Goal: Information Seeking & Learning: Find specific fact

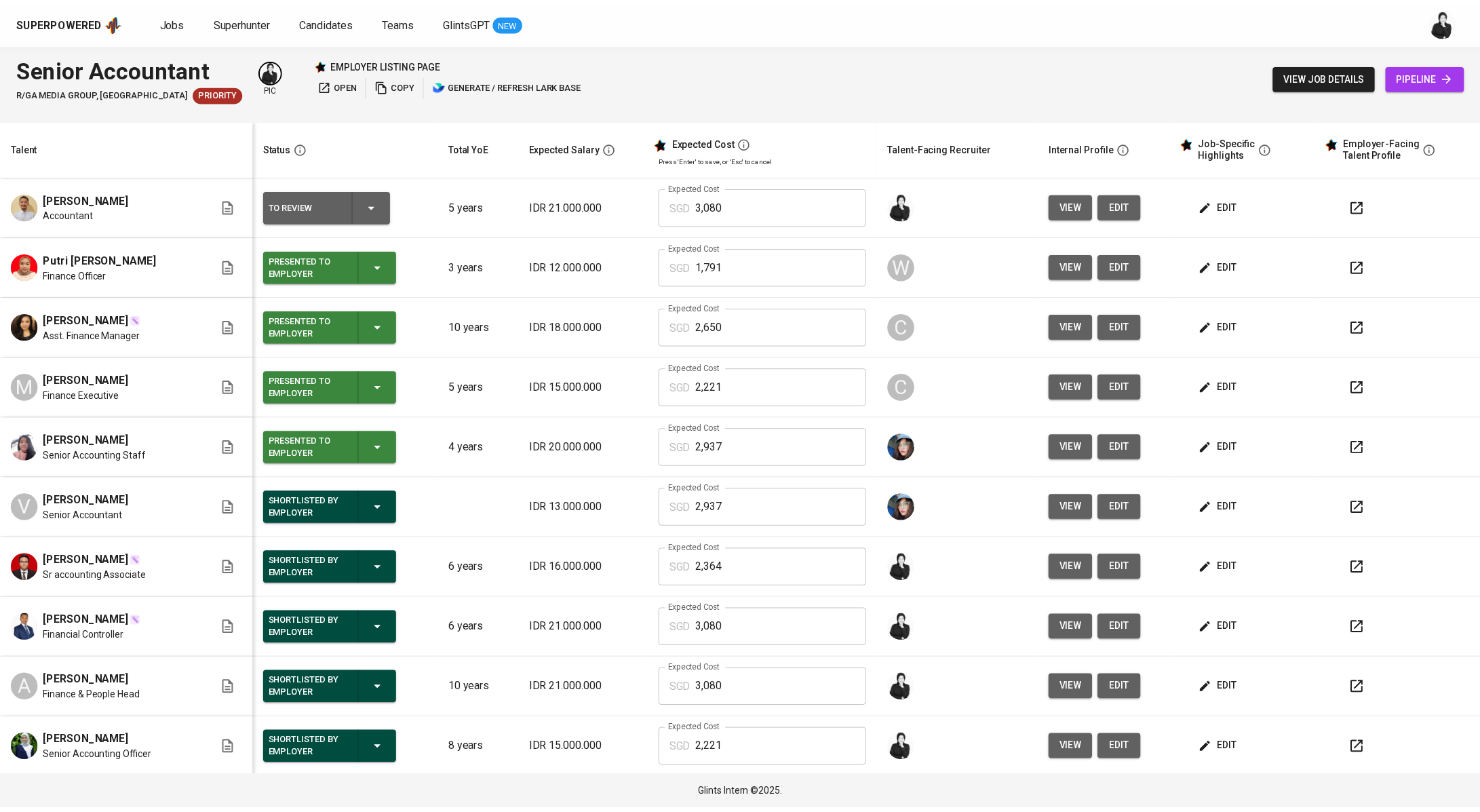
scroll to position [61, 0]
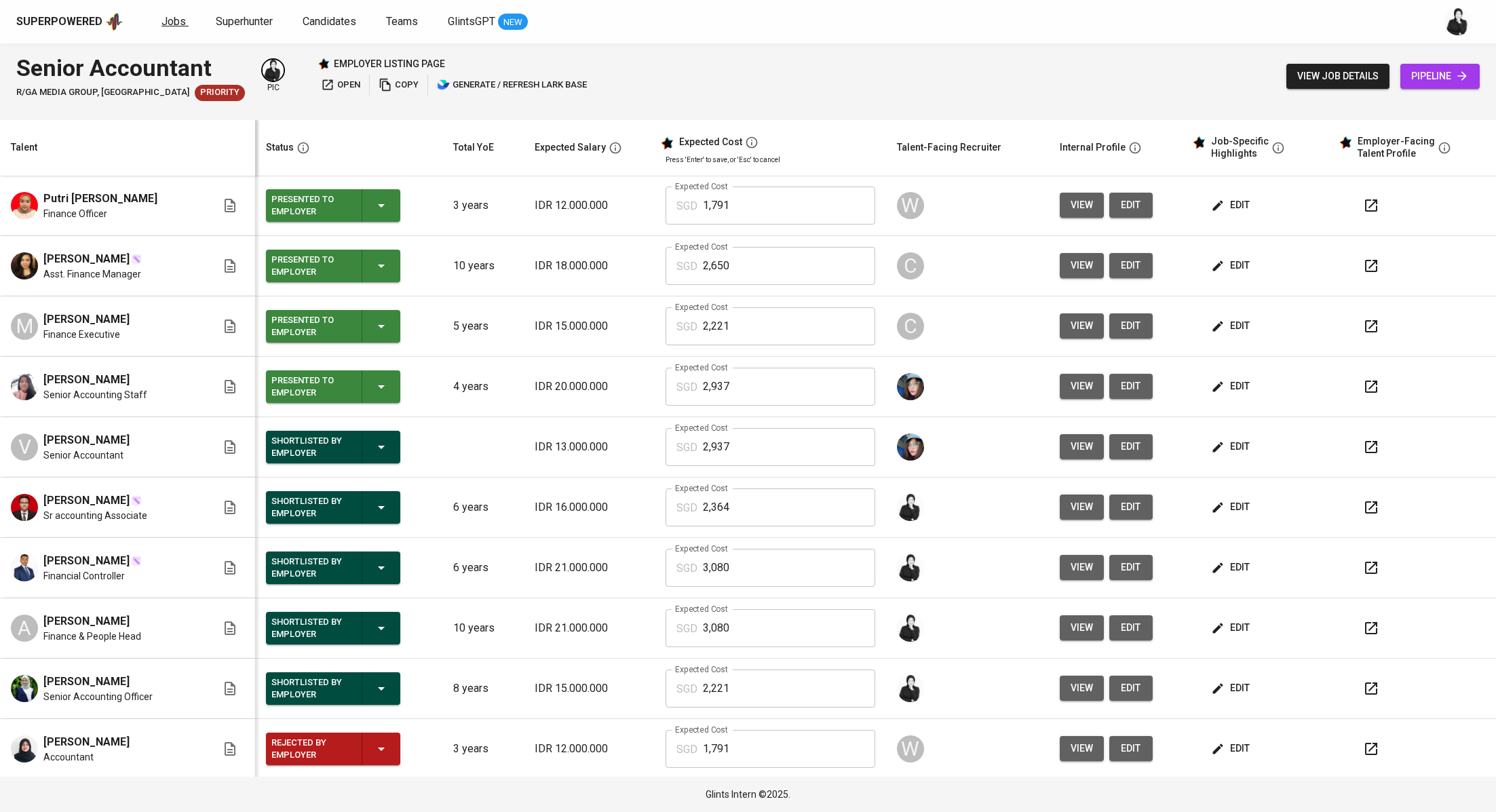
click at [178, 23] on span "Jobs" at bounding box center [174, 21] width 24 height 13
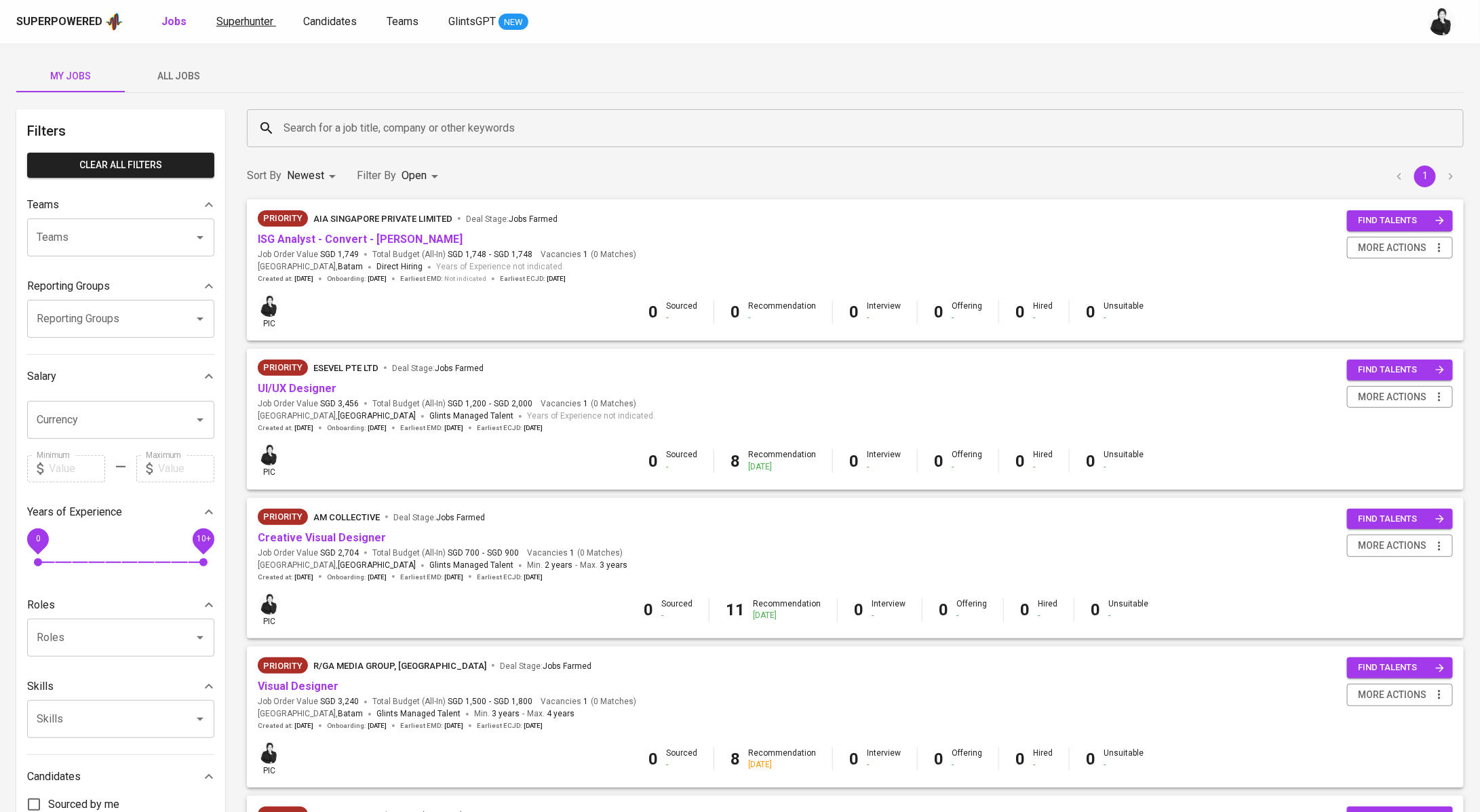
click at [255, 23] on span "Superhunter" at bounding box center [244, 21] width 57 height 13
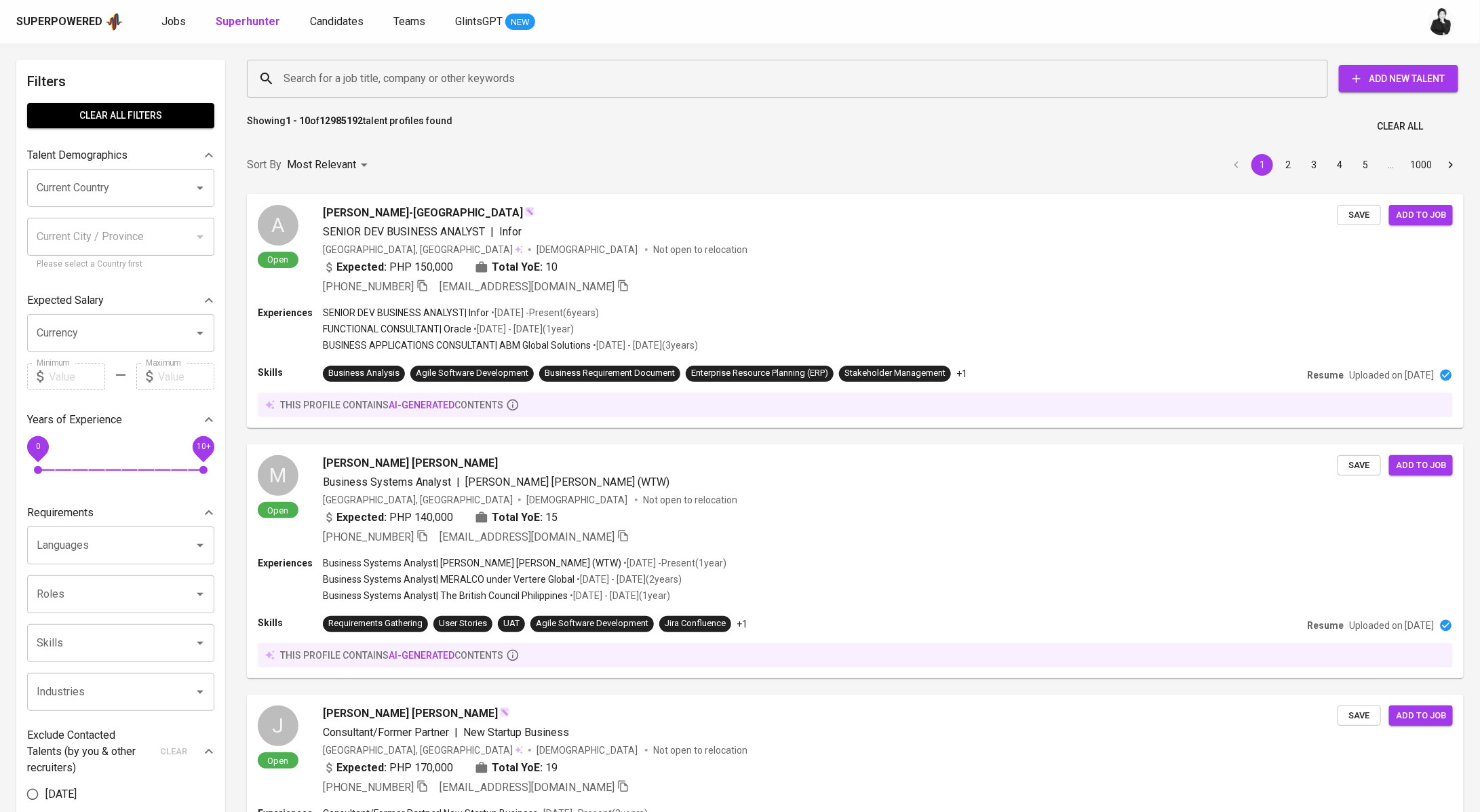
click at [187, 25] on div "Jobs Superhunter Candidates Teams GlintsGPT NEW" at bounding box center [348, 22] width 374 height 17
click at [177, 24] on span "Jobs" at bounding box center [174, 21] width 24 height 13
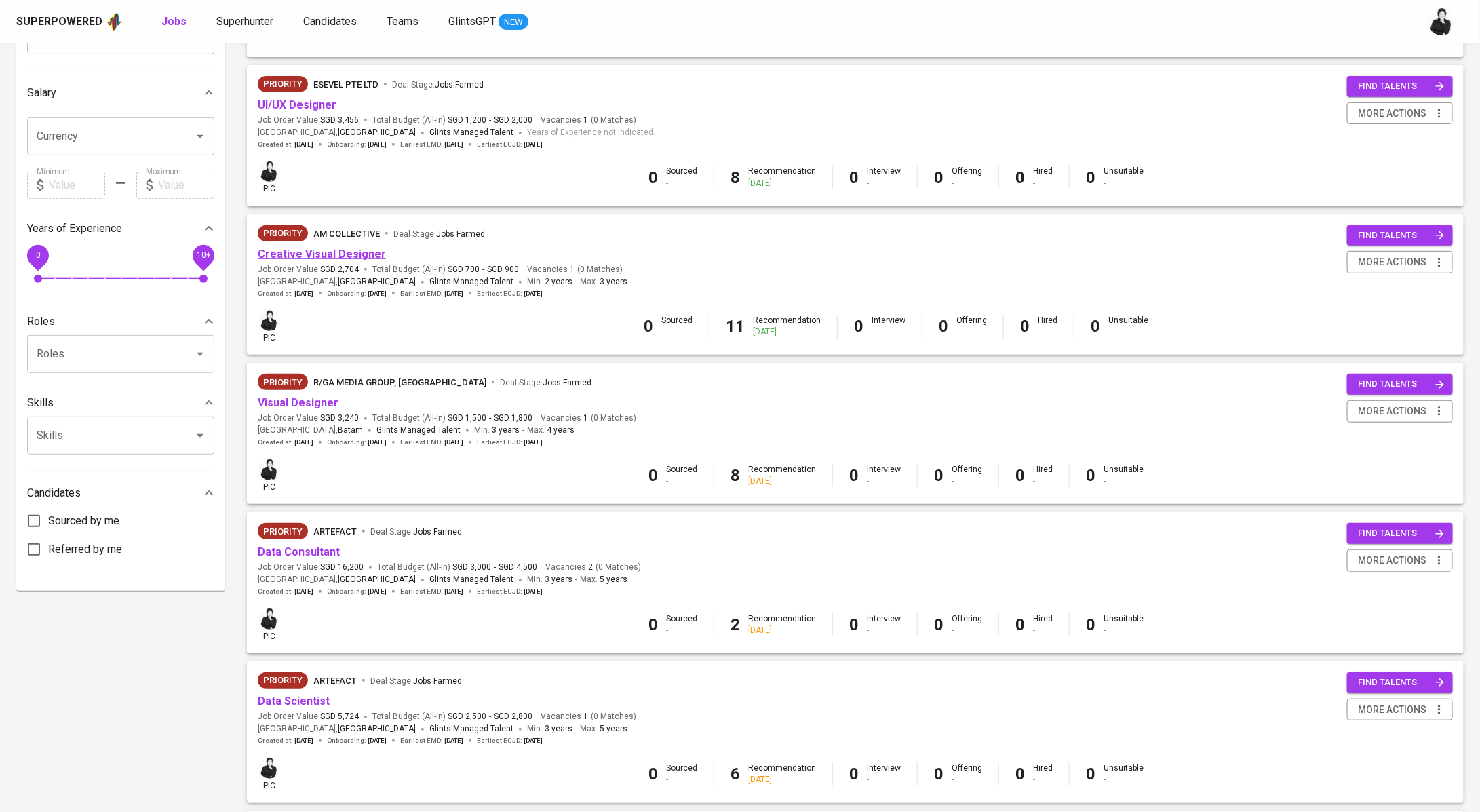
scroll to position [284, 0]
click at [352, 260] on link "Creative Visual Designer" at bounding box center [321, 253] width 128 height 13
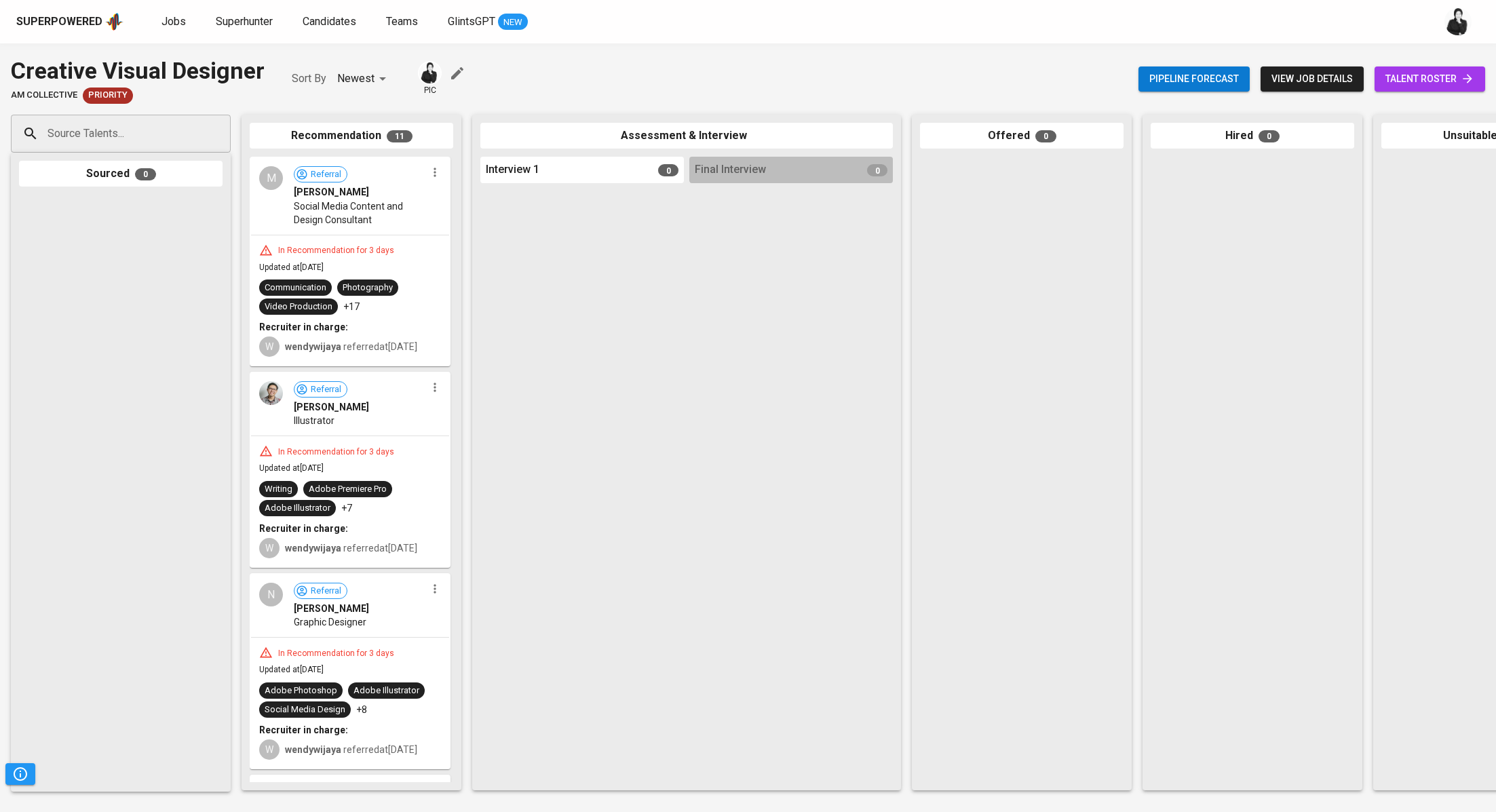
click at [1431, 74] on span "talent roster" at bounding box center [1429, 79] width 89 height 17
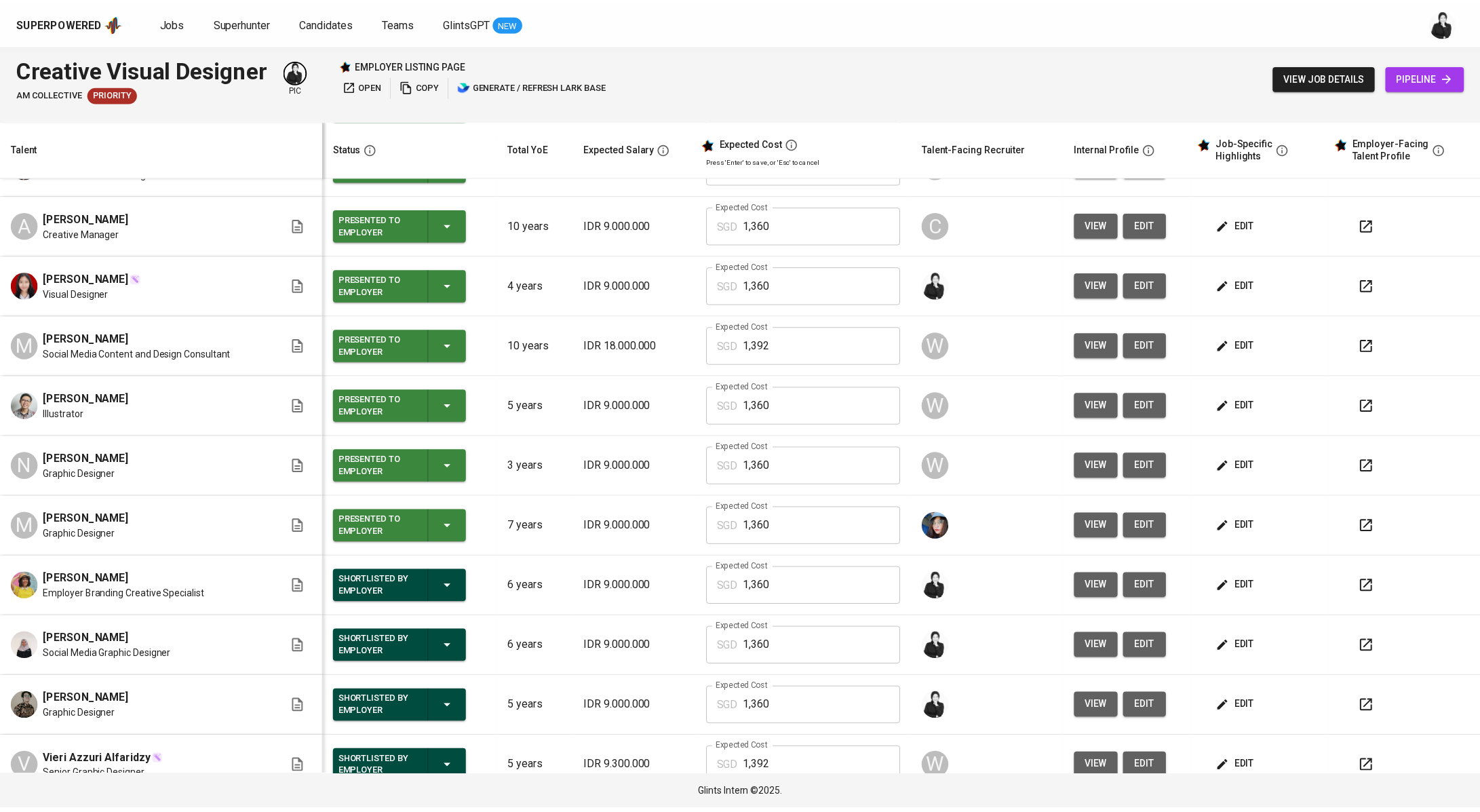
scroll to position [182, 0]
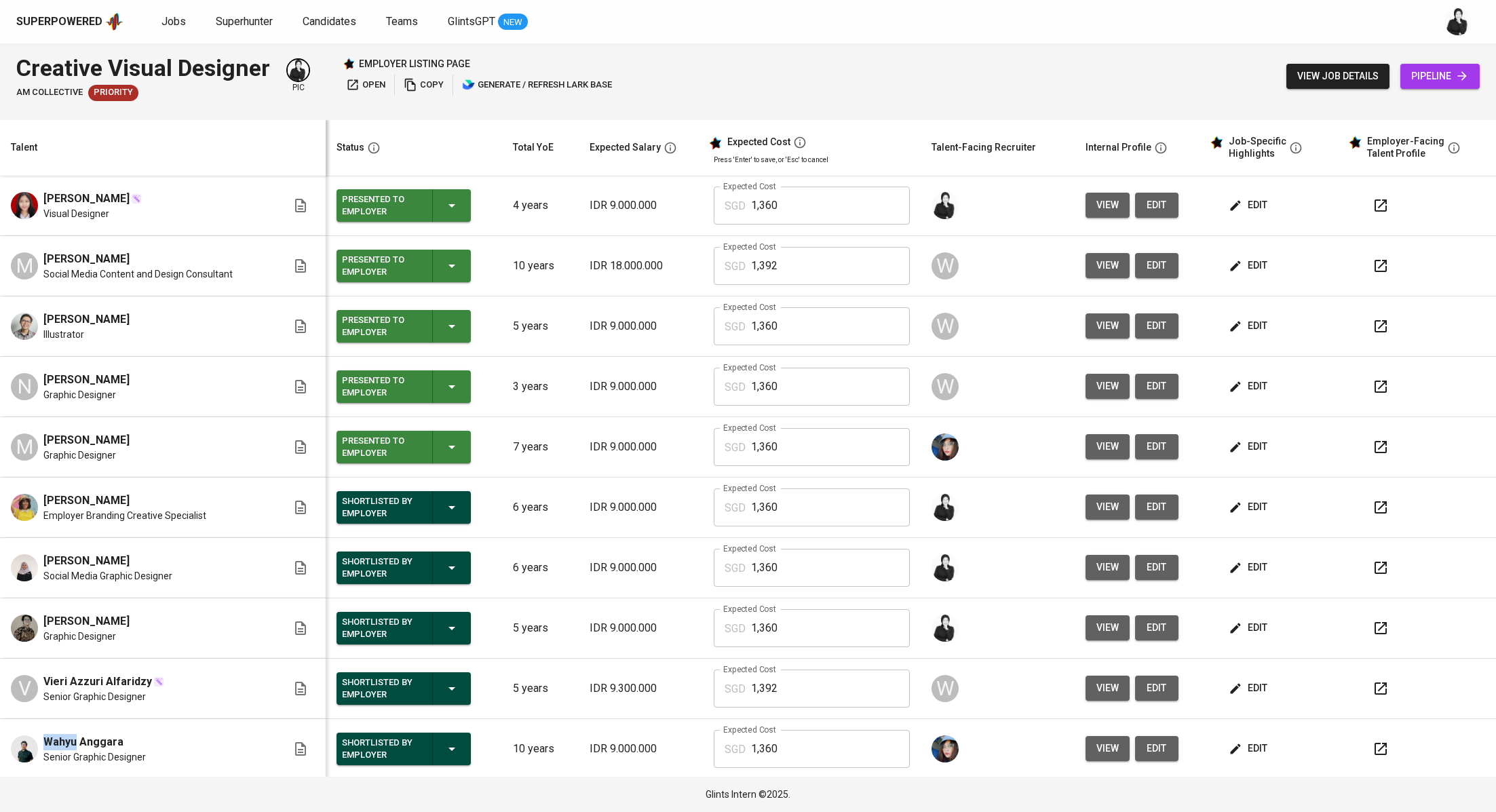
drag, startPoint x: 77, startPoint y: 745, endPoint x: 176, endPoint y: 682, distance: 117.3
click at [36, 740] on div "Wahyu Anggara Senior Graphic Designer" at bounding box center [149, 748] width 276 height 30
copy span "Wahyu"
drag, startPoint x: 159, startPoint y: 616, endPoint x: 42, endPoint y: 616, distance: 117.0
click at [42, 616] on div "Abduh Rafif Taufani Graphic Designer" at bounding box center [149, 628] width 276 height 30
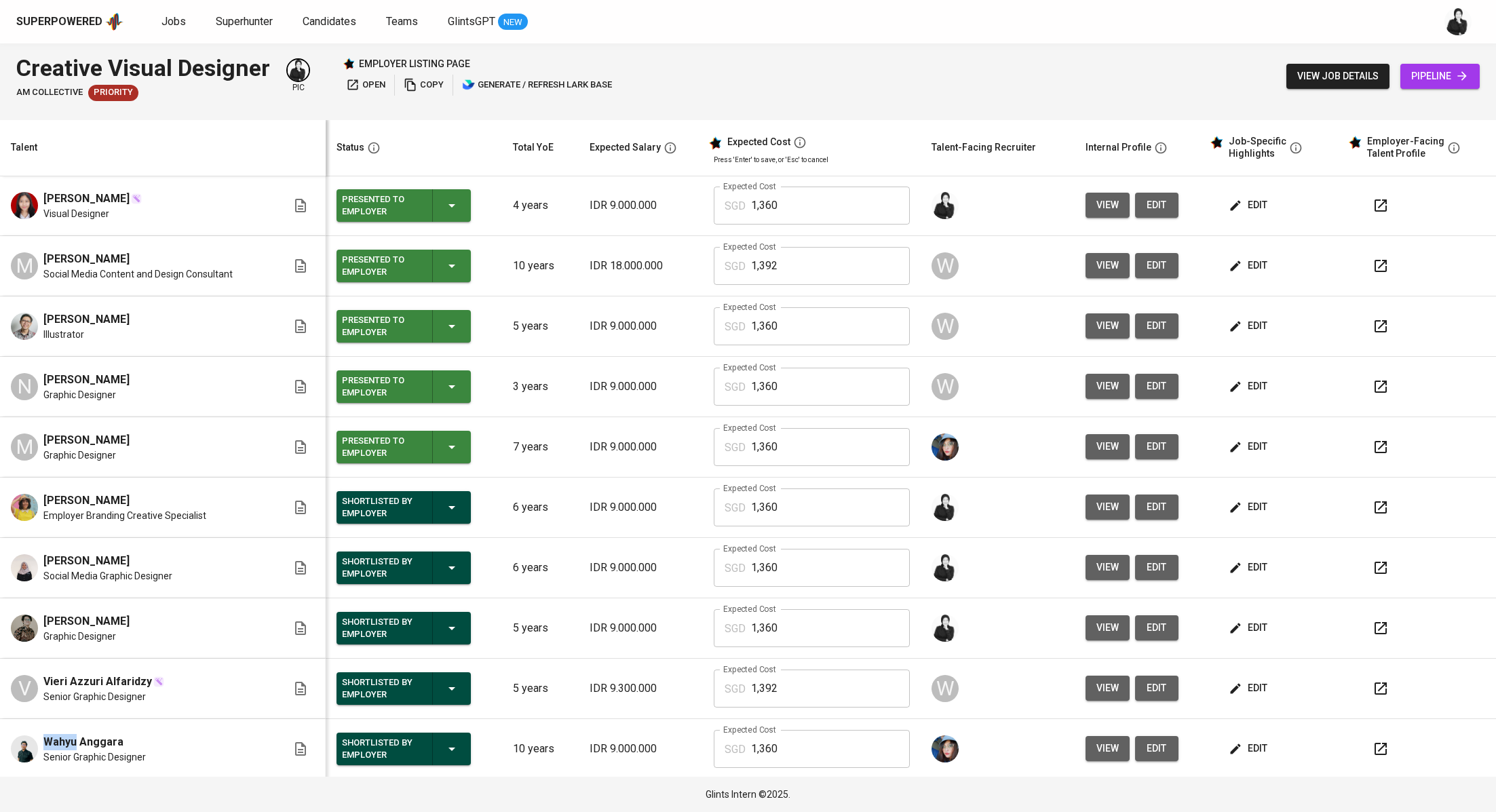
copy span "Abduh Rafif Taufani"
click at [184, 27] on link "Jobs" at bounding box center [175, 22] width 27 height 17
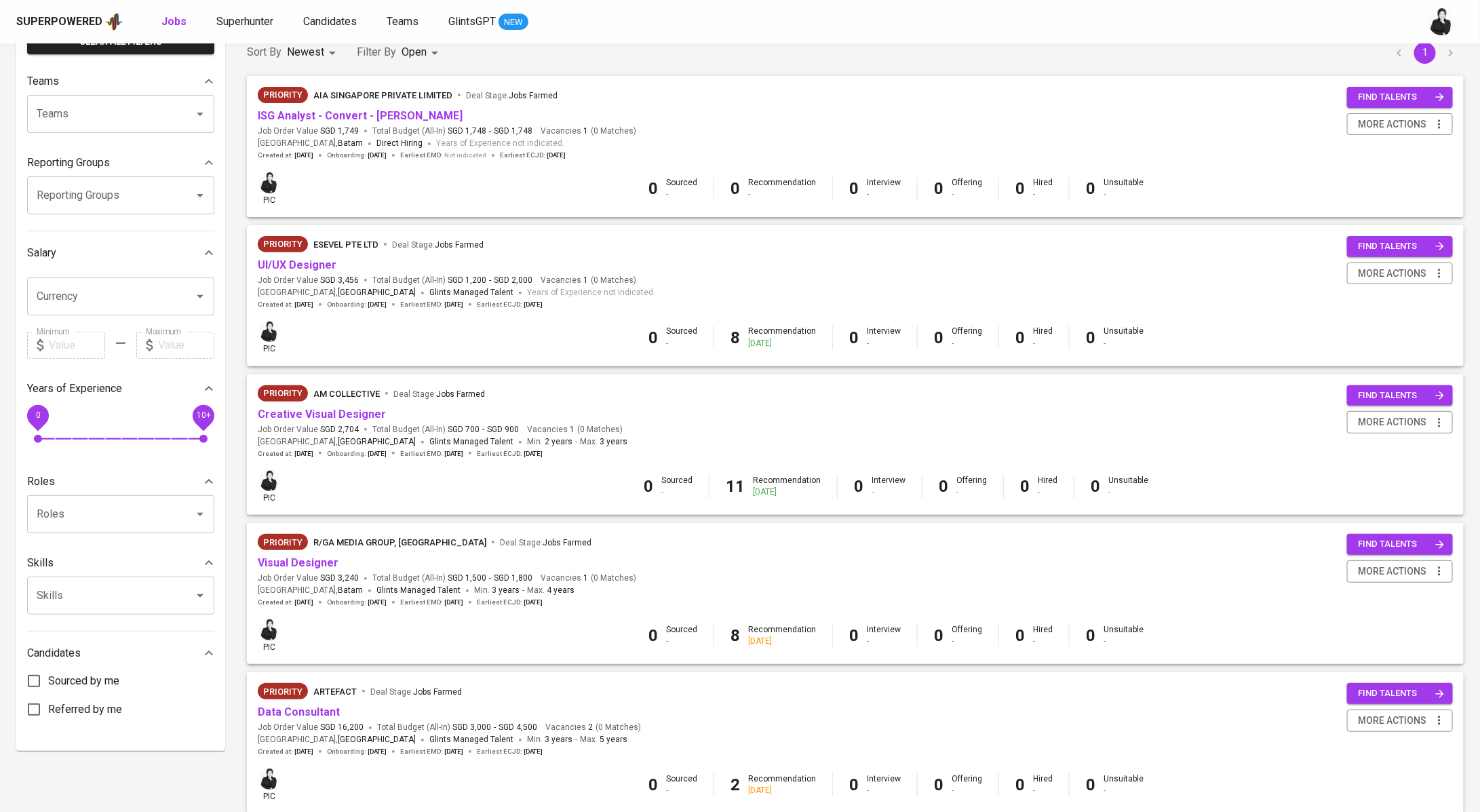
scroll to position [515, 0]
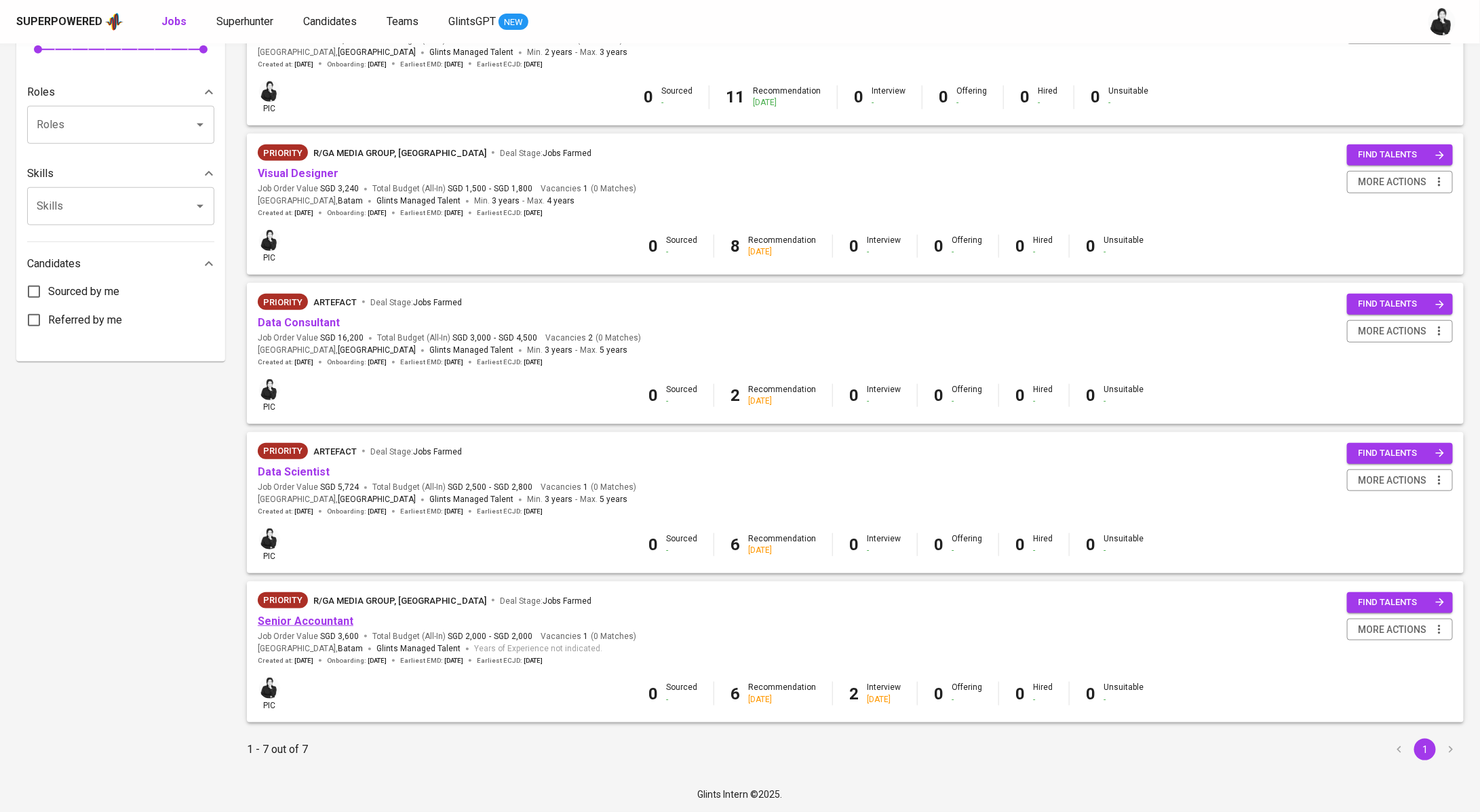
click at [326, 622] on link "Senior Accountant" at bounding box center [306, 621] width 96 height 13
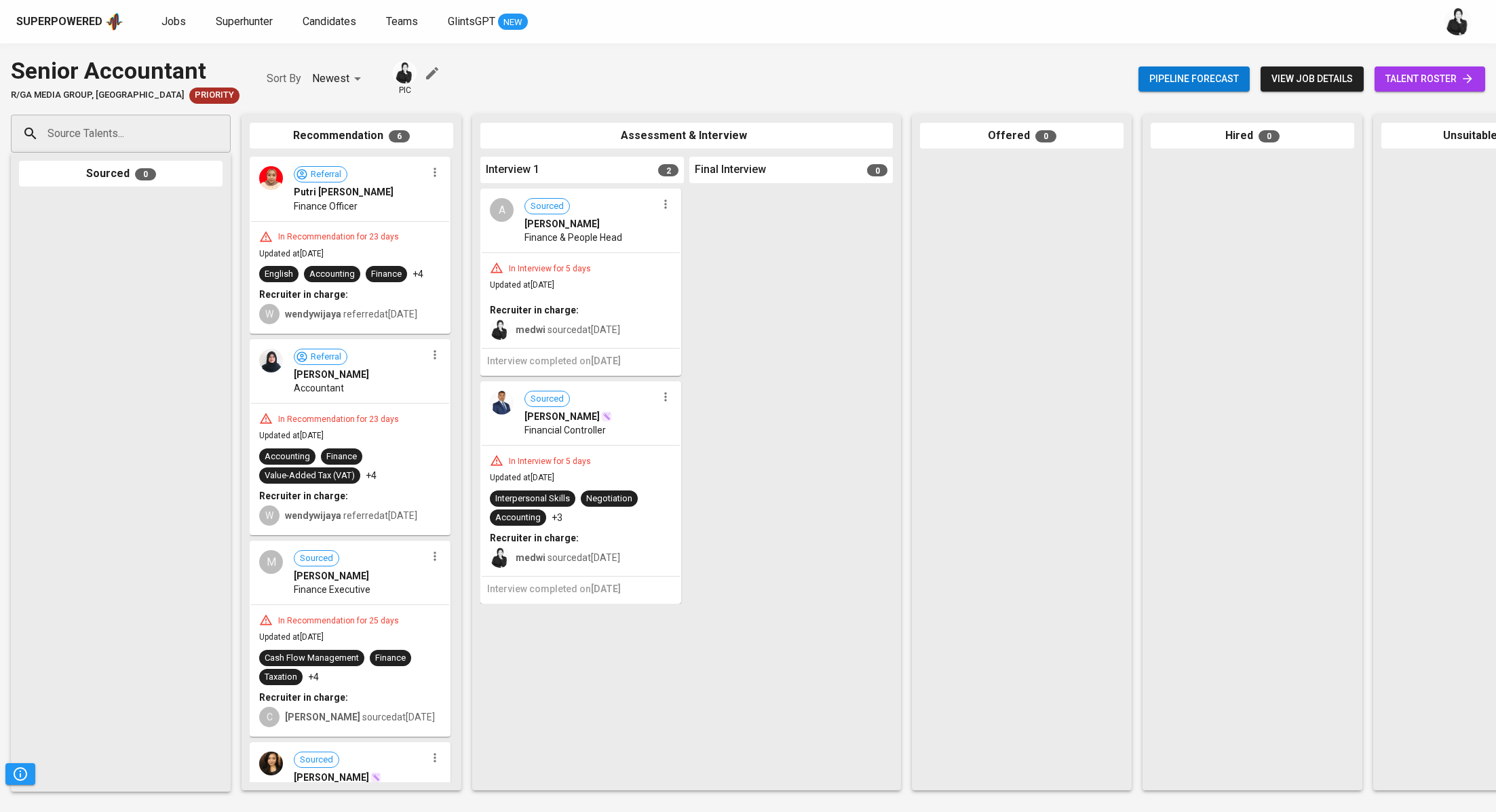
click at [1442, 77] on span "talent roster" at bounding box center [1429, 79] width 89 height 17
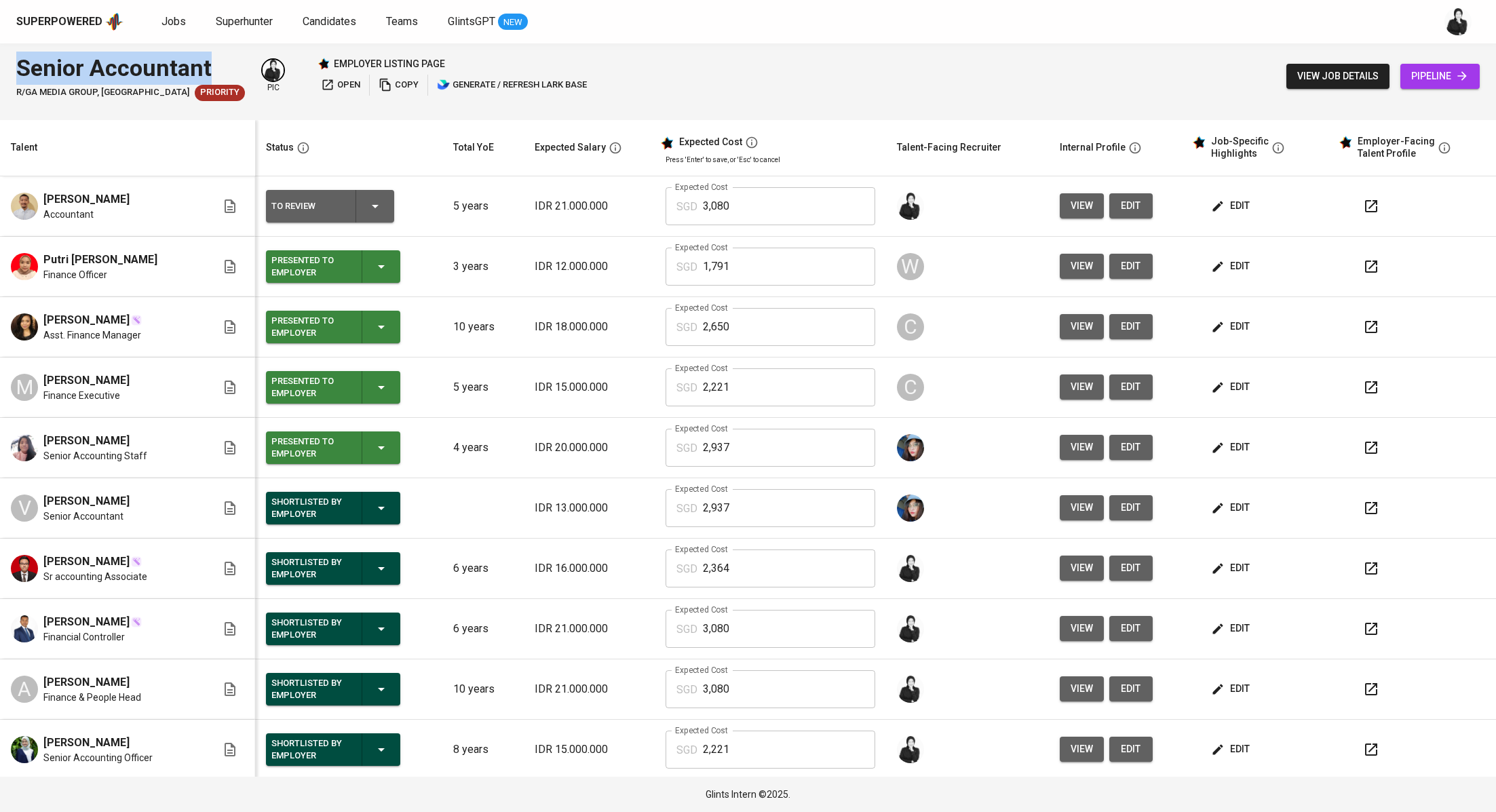
drag, startPoint x: 206, startPoint y: 66, endPoint x: 17, endPoint y: 70, distance: 189.0
click at [17, 70] on div "Senior Accountant R/GA MEDIA GROUP, SINGAPORE Priority pic employer listing pag…" at bounding box center [303, 76] width 574 height 49
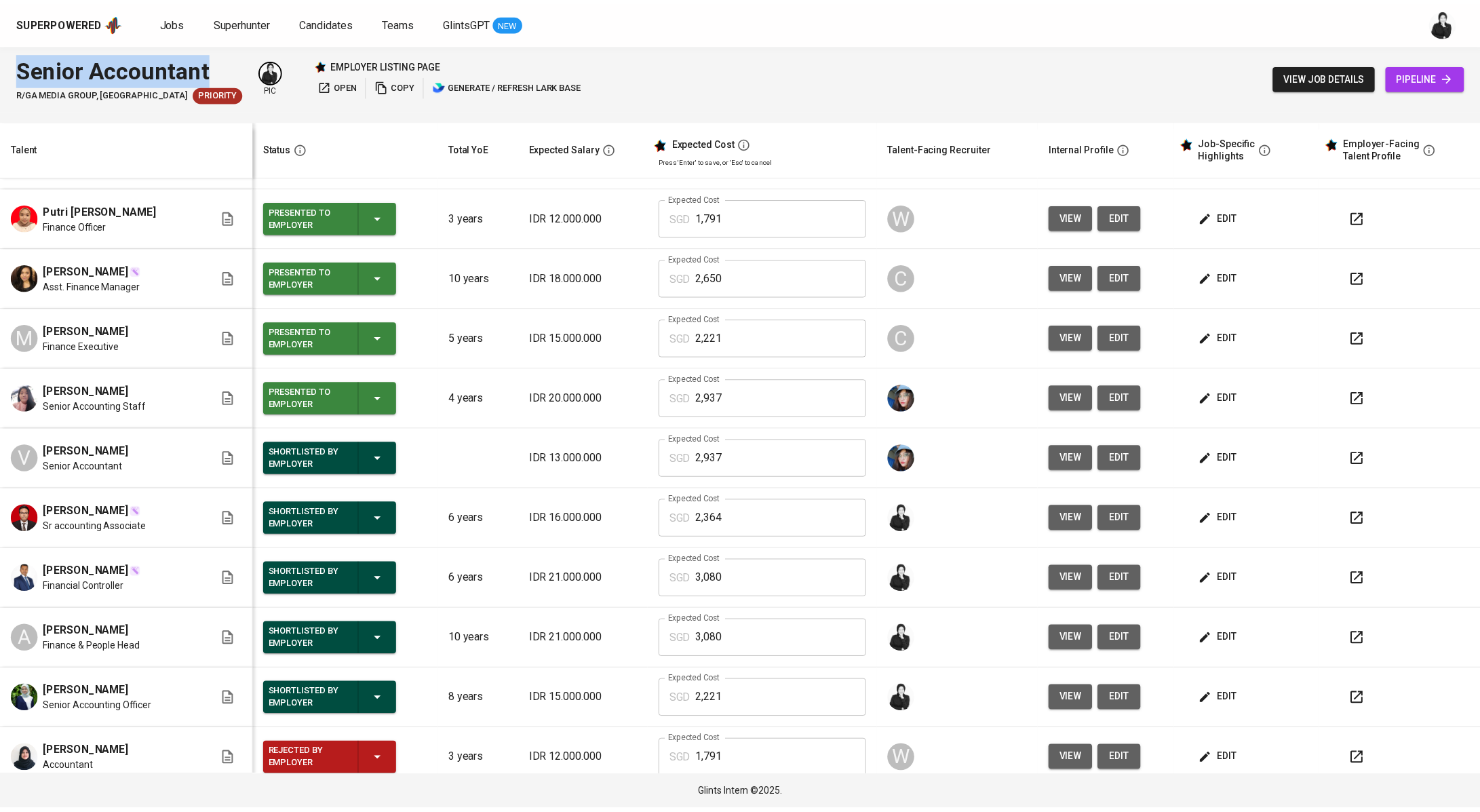
scroll to position [61, 0]
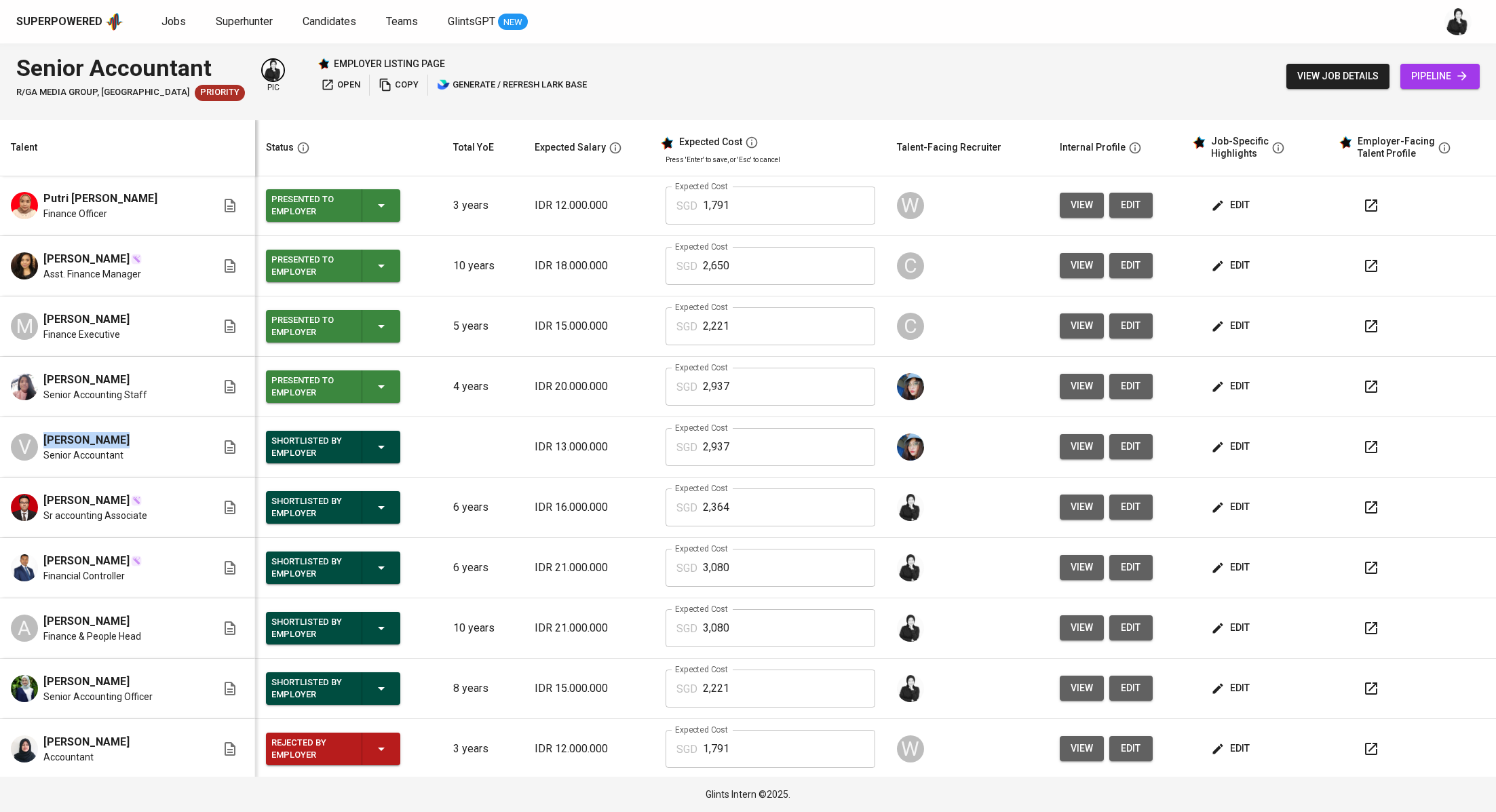
drag, startPoint x: 80, startPoint y: 432, endPoint x: 39, endPoint y: 431, distance: 41.0
click at [39, 432] on div "V Venina Winata Senior Accountant" at bounding box center [113, 447] width 205 height 30
copy span "Venina Winata"
drag, startPoint x: 127, startPoint y: 498, endPoint x: 60, endPoint y: 500, distance: 67.0
click at [60, 500] on span "Andika Wiro Utomo" at bounding box center [86, 500] width 86 height 16
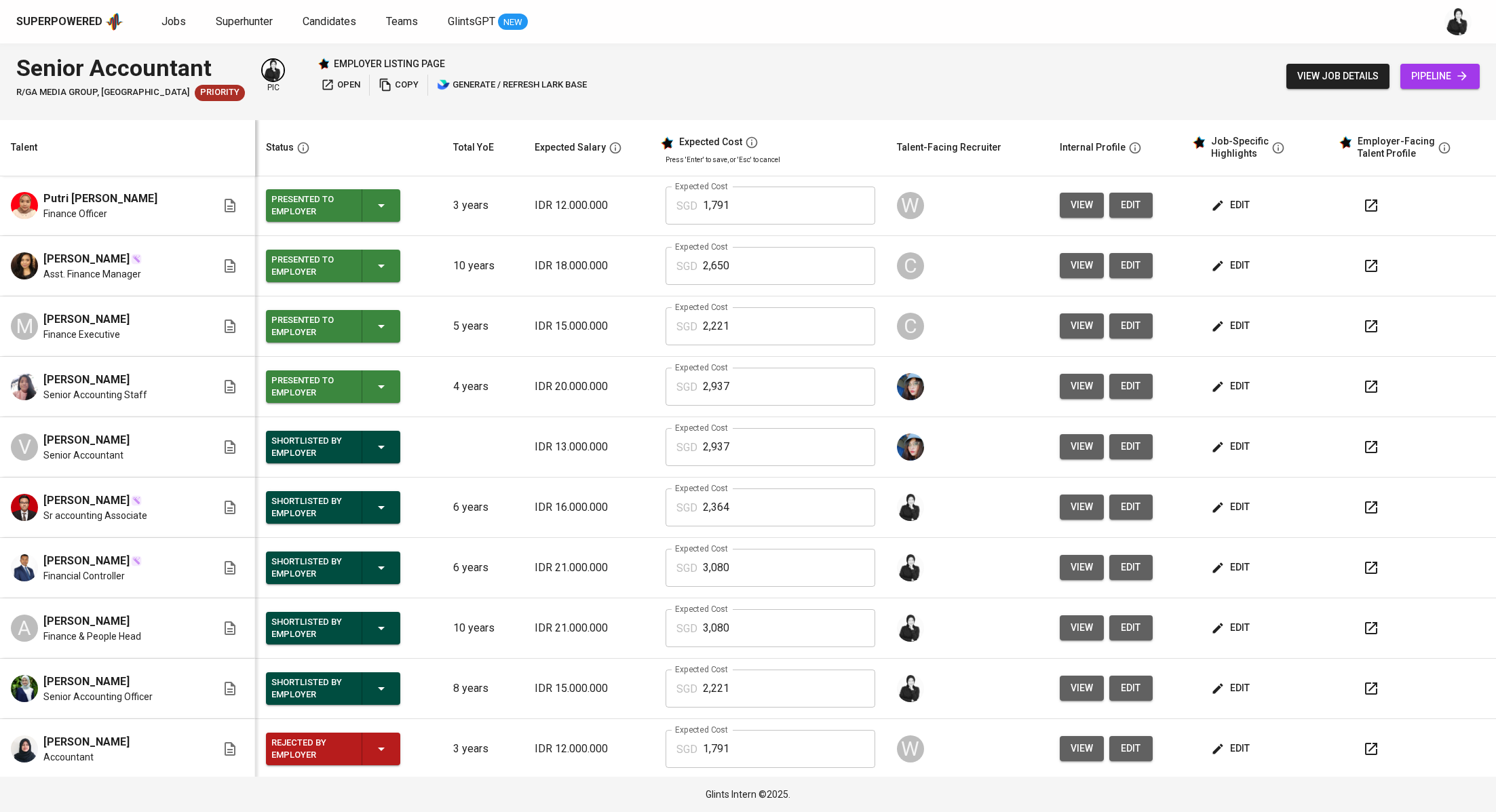
click at [80, 501] on span "Andika Wiro Utomo" at bounding box center [86, 500] width 86 height 16
drag, startPoint x: 138, startPoint y: 498, endPoint x: 45, endPoint y: 499, distance: 93.0
click at [45, 499] on div "Andika Wiro Utomo" at bounding box center [95, 500] width 104 height 16
copy span "Andika Wiro Utomo"
drag, startPoint x: 147, startPoint y: 676, endPoint x: 146, endPoint y: 568, distance: 108.0
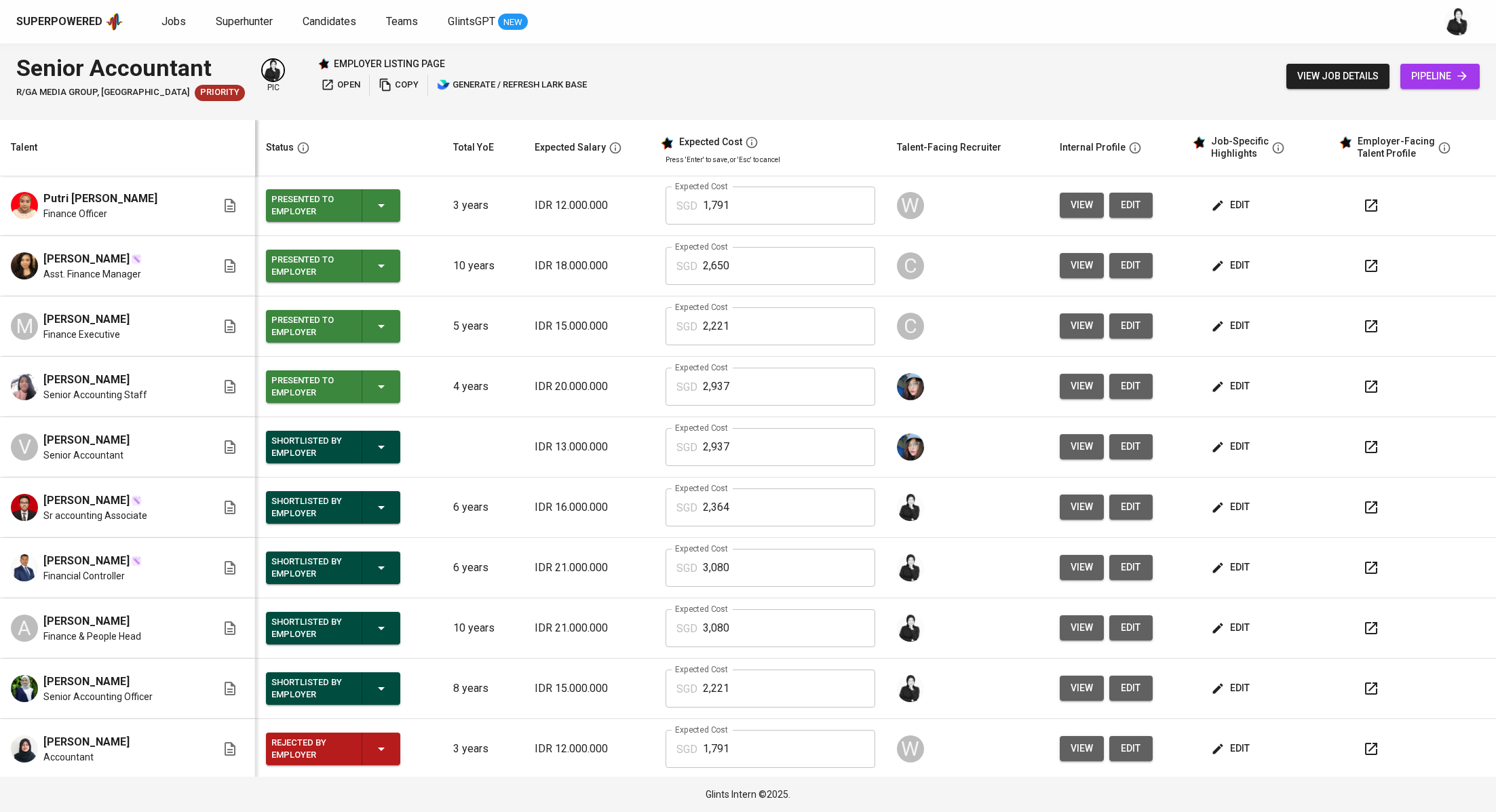
click at [45, 681] on div "Caterina Sarlita Putri Senior Accounting Officer" at bounding box center [113, 688] width 205 height 30
copy span "Caterina Sarlita Putri"
click at [175, 24] on span "Jobs" at bounding box center [174, 21] width 24 height 13
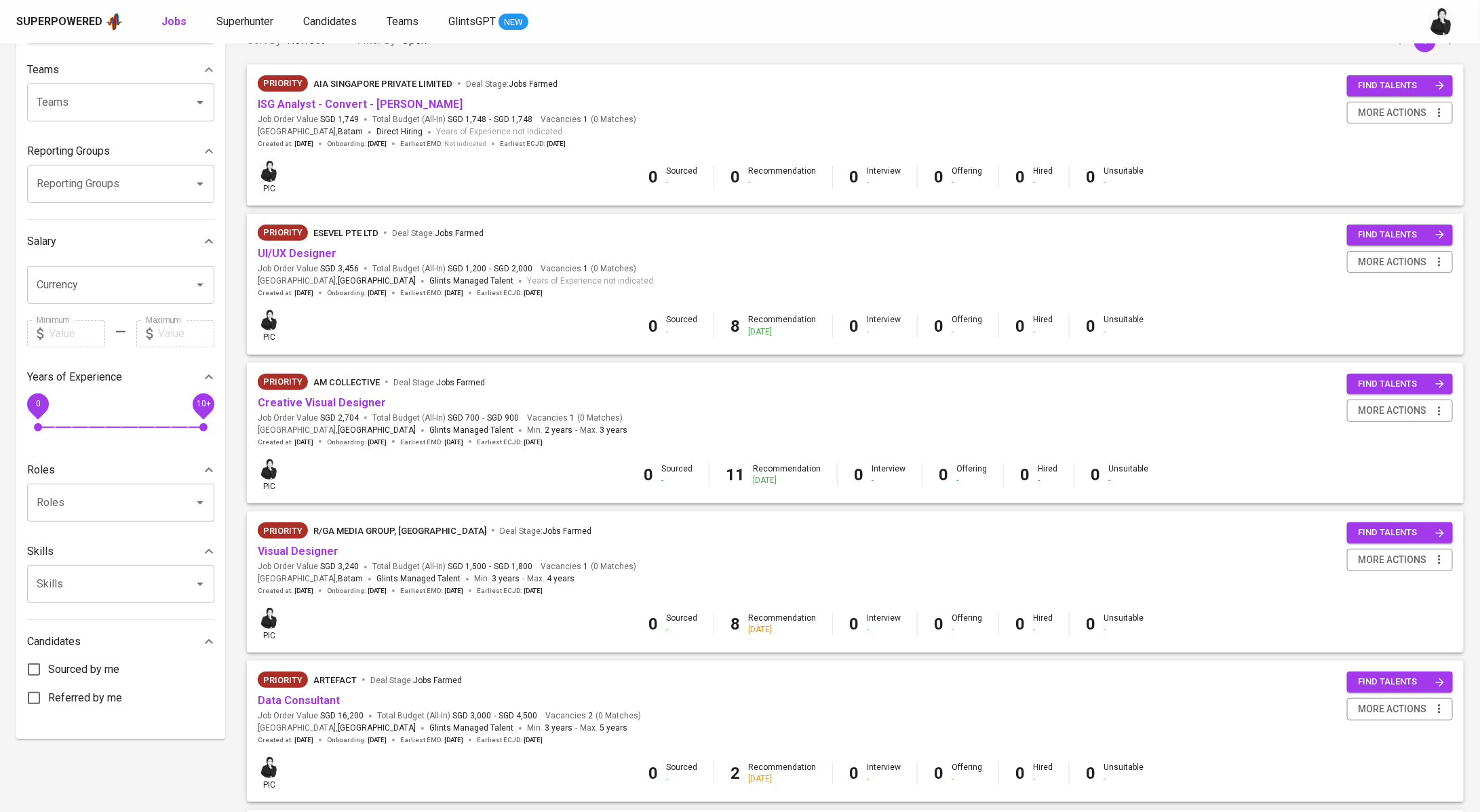
scroll to position [139, 0]
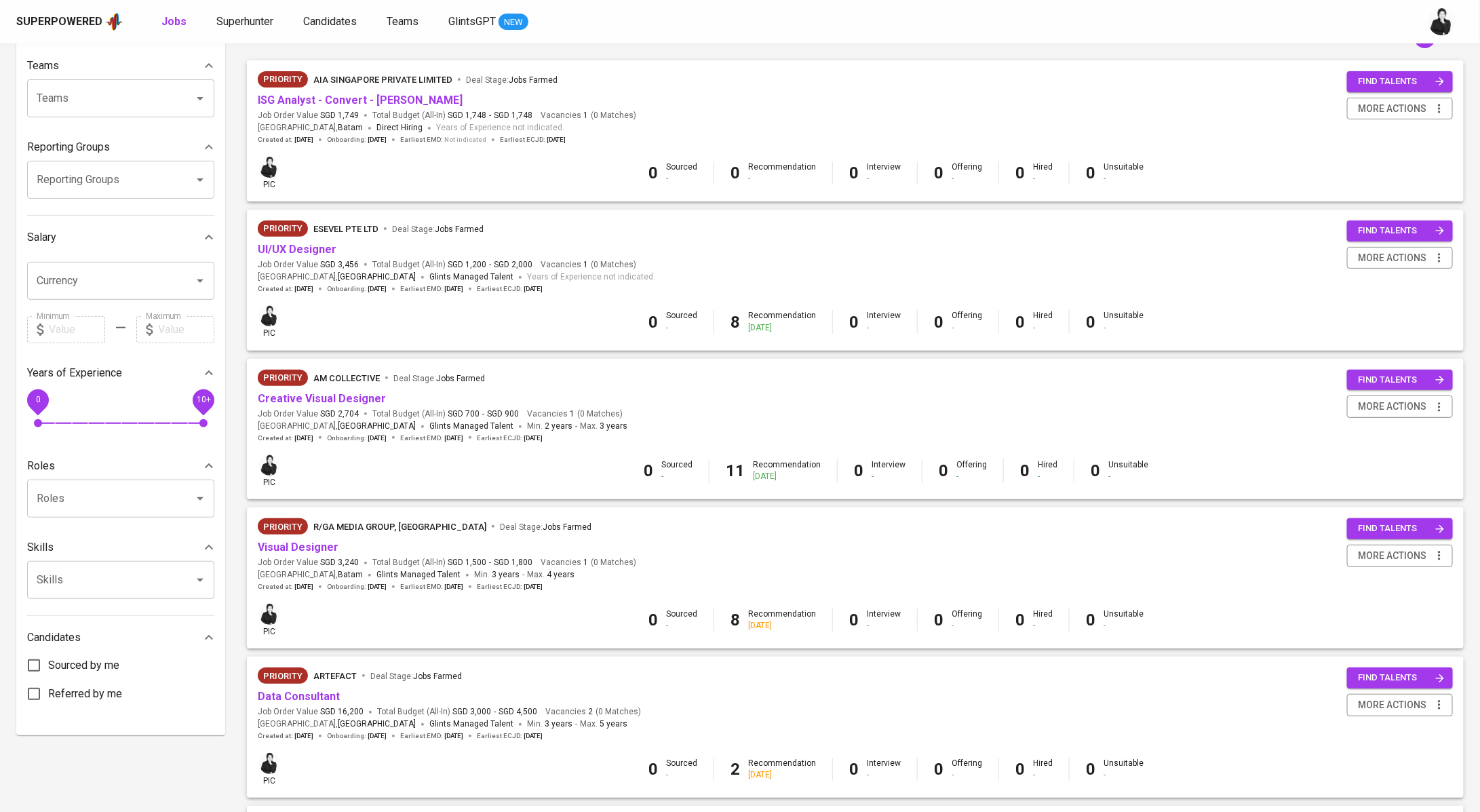
click at [358, 405] on span "Creative Visual Designer" at bounding box center [321, 399] width 128 height 16
click at [368, 403] on link "Creative Visual Designer" at bounding box center [321, 398] width 128 height 13
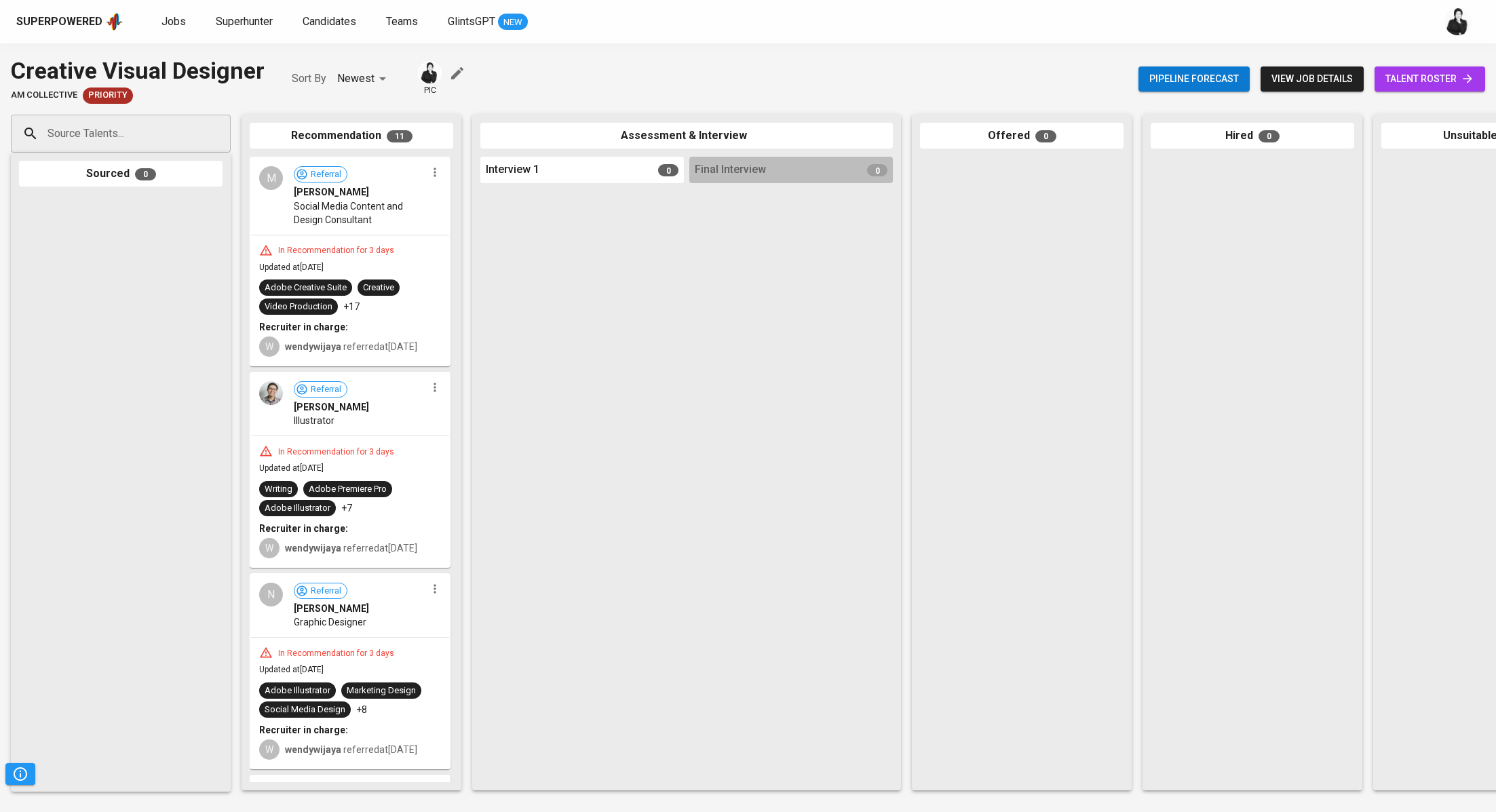
click at [1403, 82] on span "talent roster" at bounding box center [1429, 79] width 89 height 17
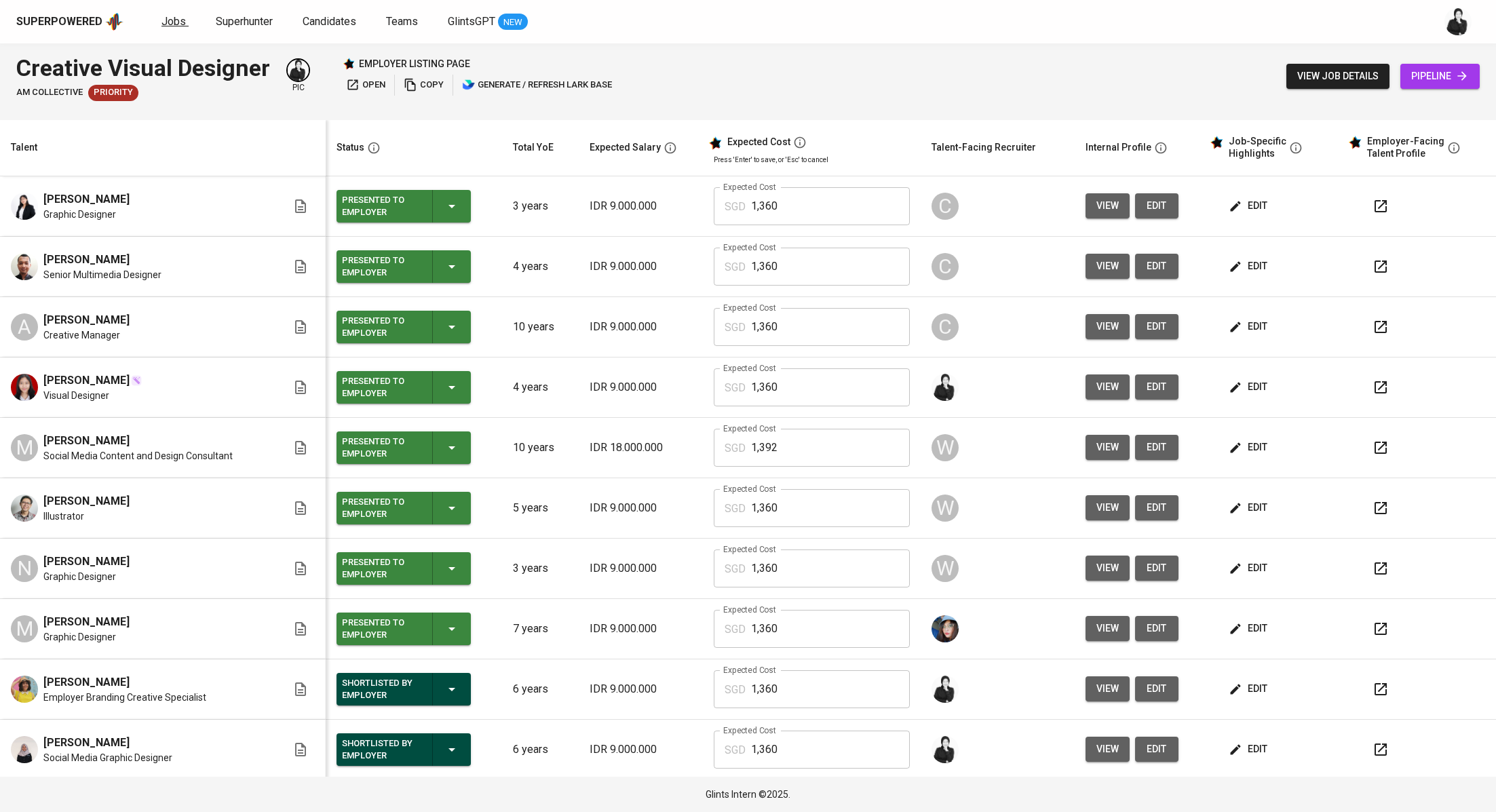
click at [179, 17] on span "Jobs" at bounding box center [174, 21] width 24 height 13
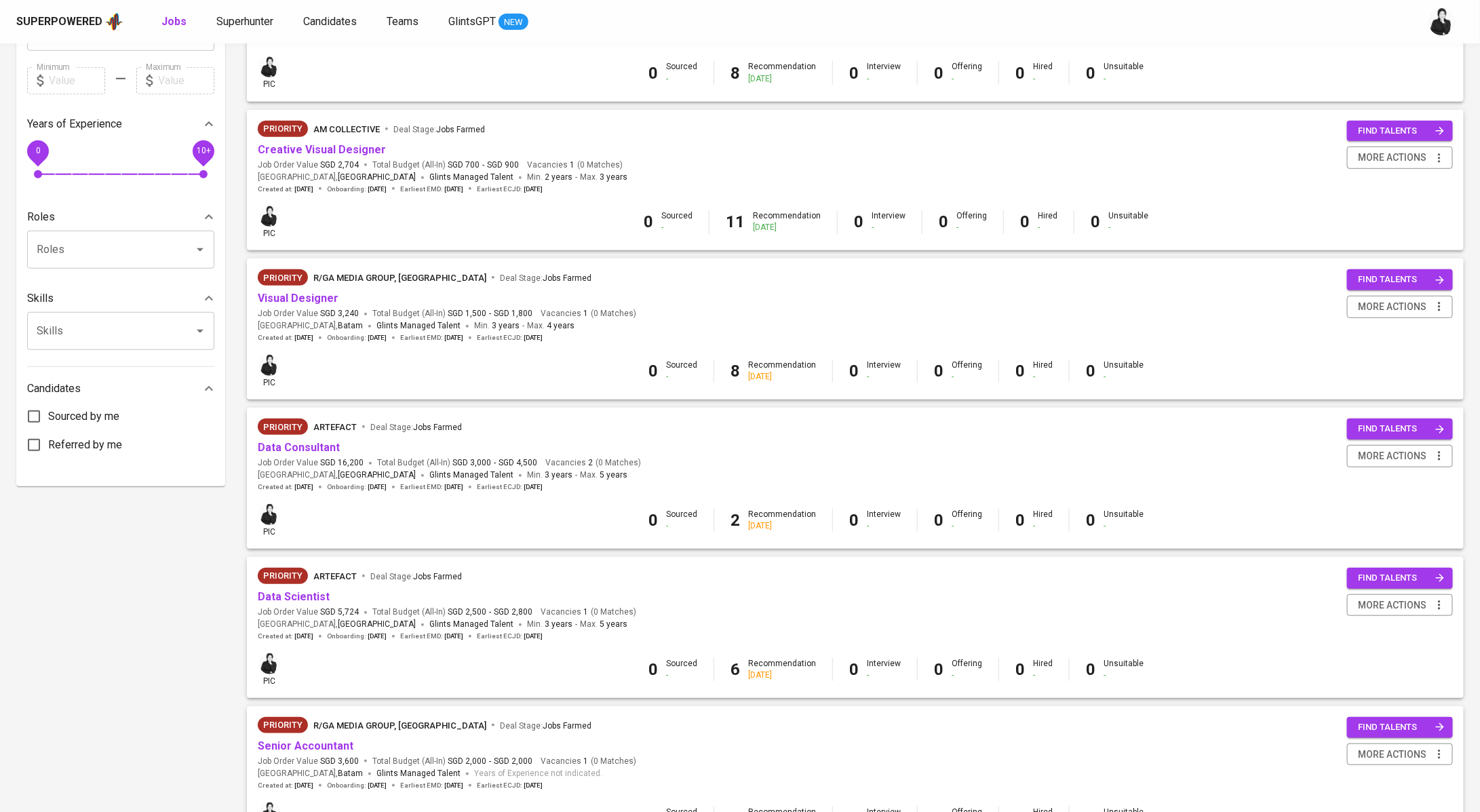
scroll to position [333, 0]
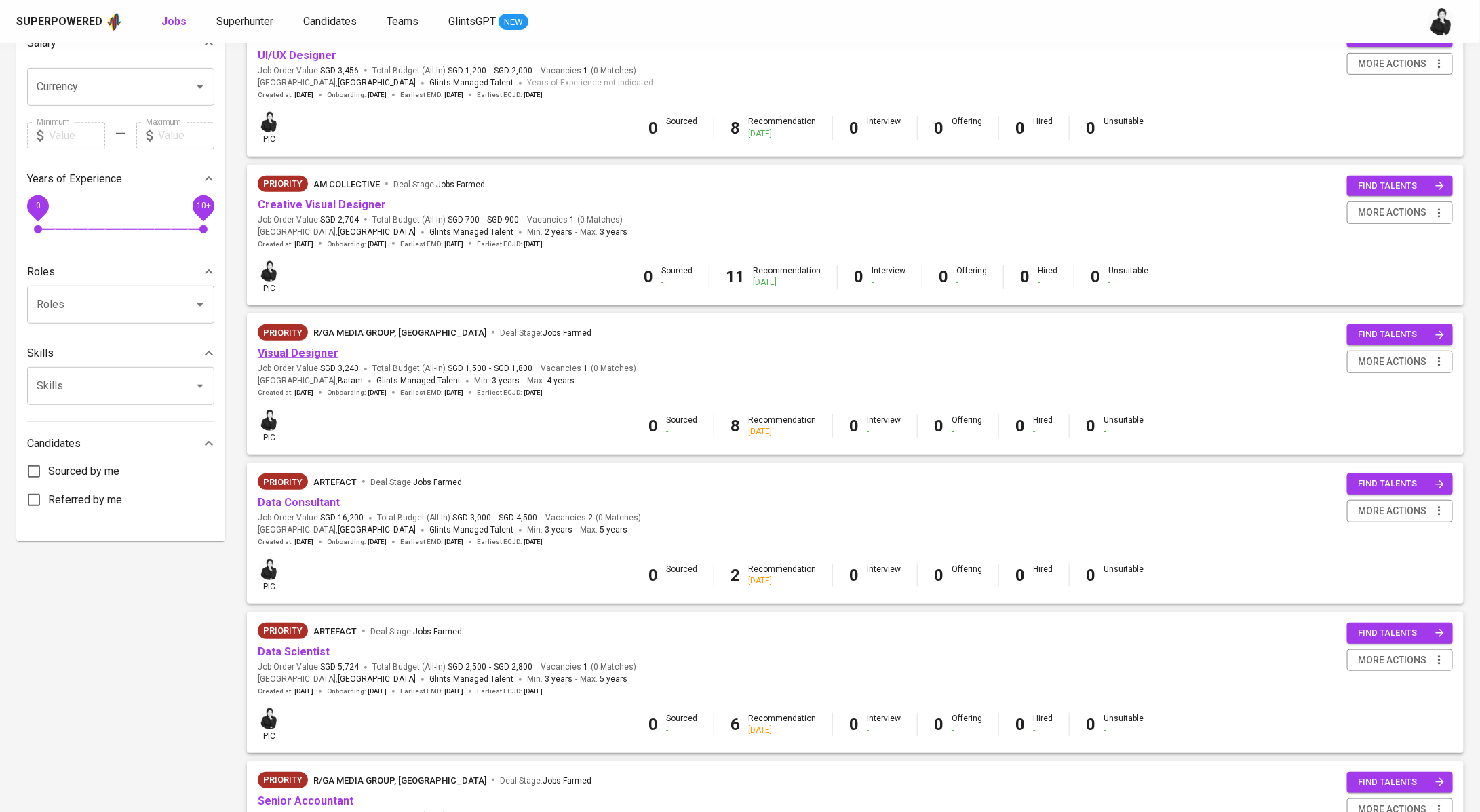
click at [314, 352] on link "Visual Designer" at bounding box center [298, 353] width 80 height 13
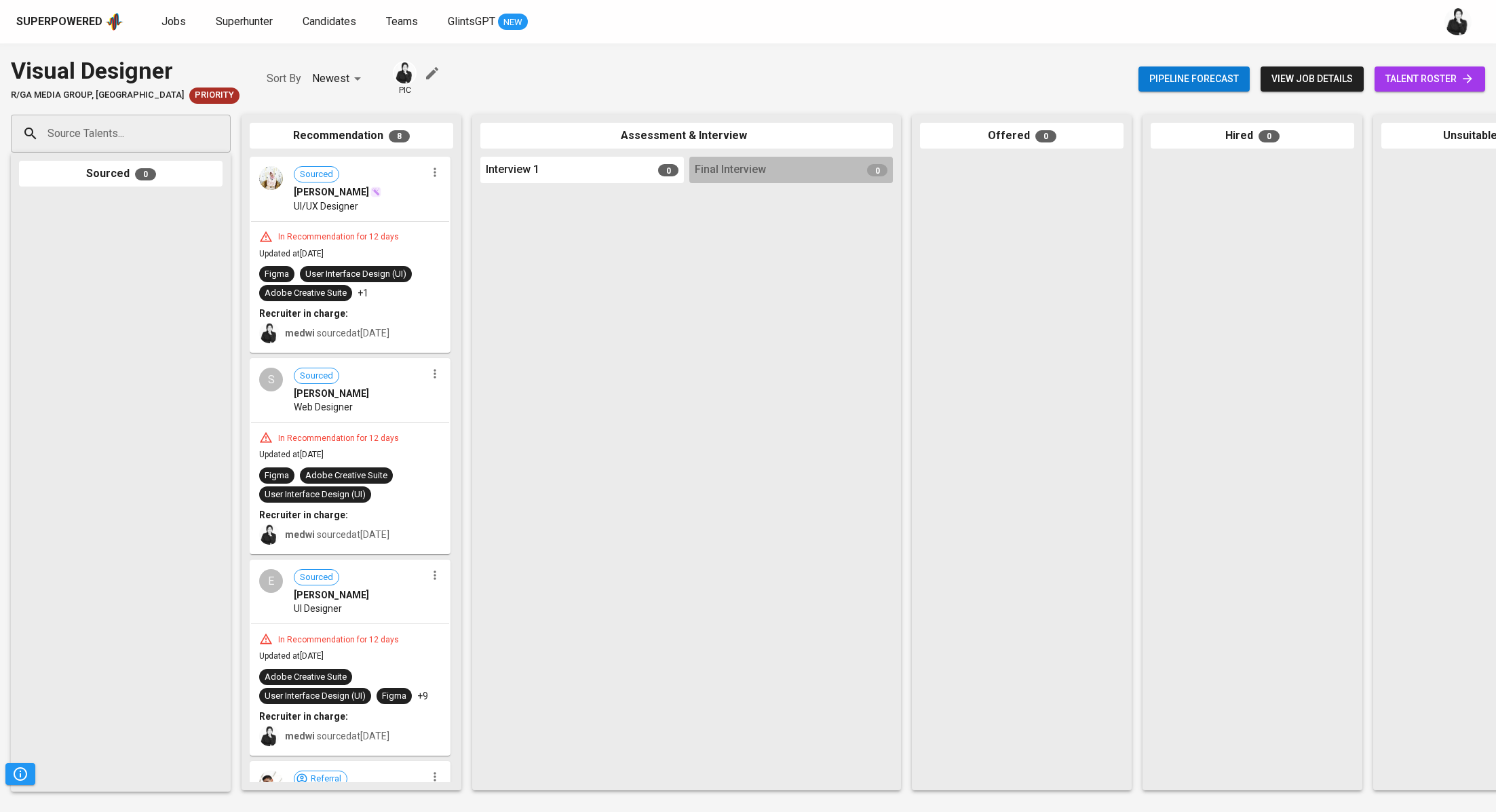
click at [1407, 80] on span "talent roster" at bounding box center [1429, 79] width 89 height 17
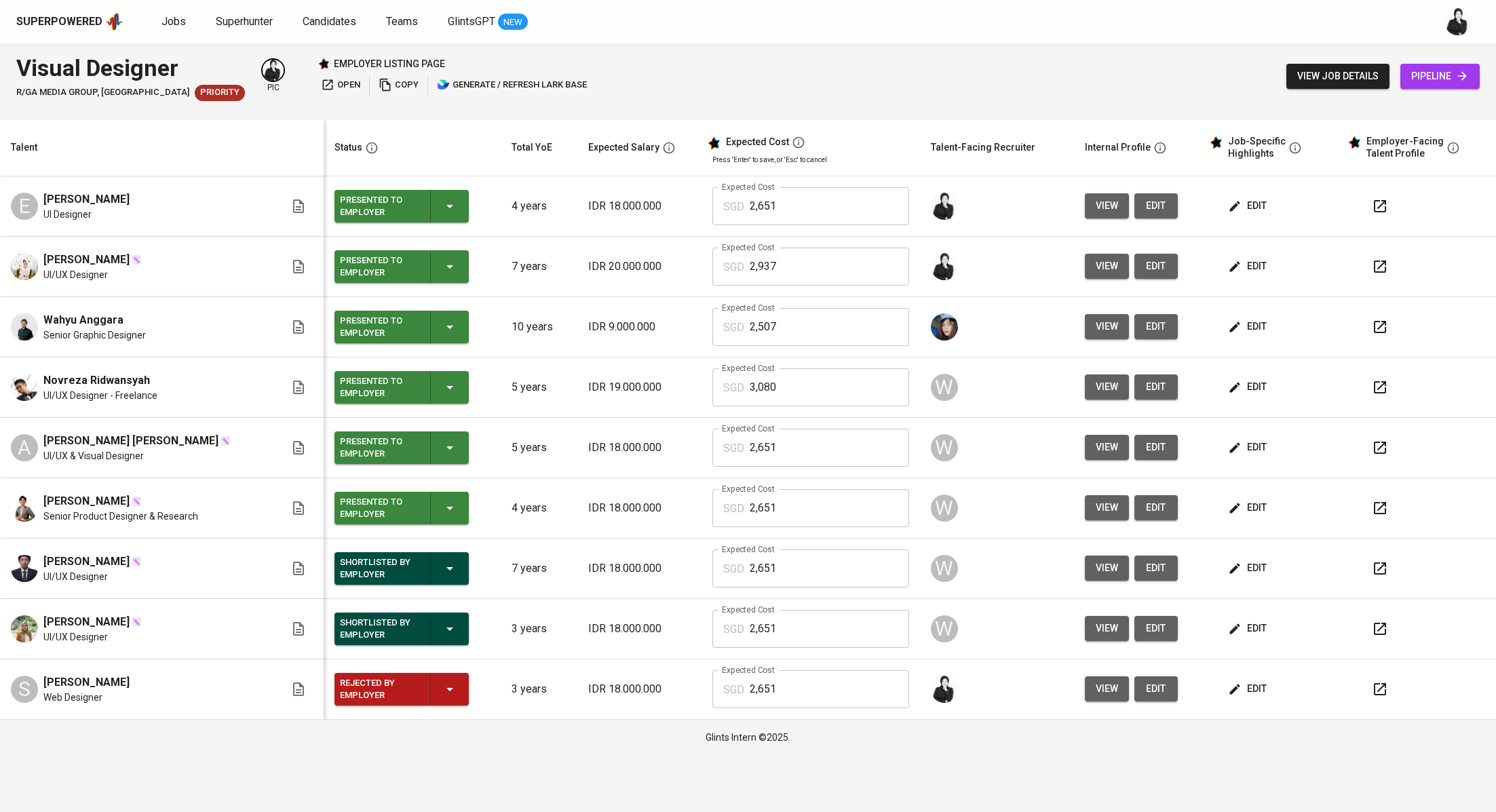
drag, startPoint x: 129, startPoint y: 559, endPoint x: 39, endPoint y: 558, distance: 90.0
click at [39, 558] on div "Andrian SYAHRONI UI/UX Designer" at bounding box center [148, 568] width 274 height 30
click at [67, 555] on span "Andrian SYAHRONI" at bounding box center [86, 561] width 86 height 16
drag, startPoint x: 42, startPoint y: 563, endPoint x: 249, endPoint y: 315, distance: 323.0
click at [136, 558] on div "Andrian SYAHRONI UI/UX Designer" at bounding box center [148, 568] width 274 height 30
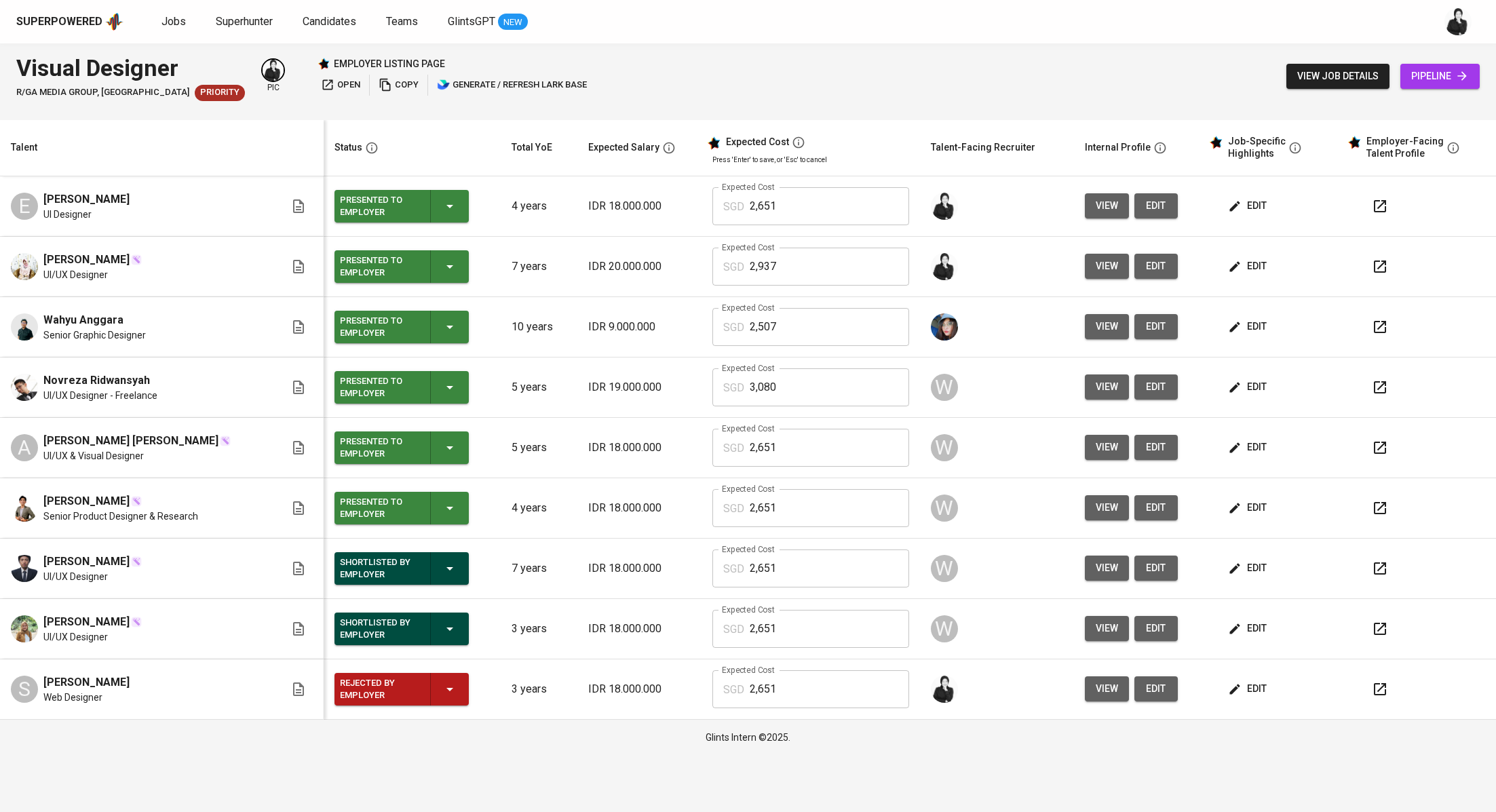
copy span "Andrian SYAHRONI"
drag, startPoint x: 45, startPoint y: 617, endPoint x: 93, endPoint y: 622, distance: 48.3
click at [93, 622] on span "Alya Zahra" at bounding box center [86, 622] width 86 height 16
copy span "Alya Zahra"
click at [168, 18] on span "Jobs" at bounding box center [174, 21] width 24 height 13
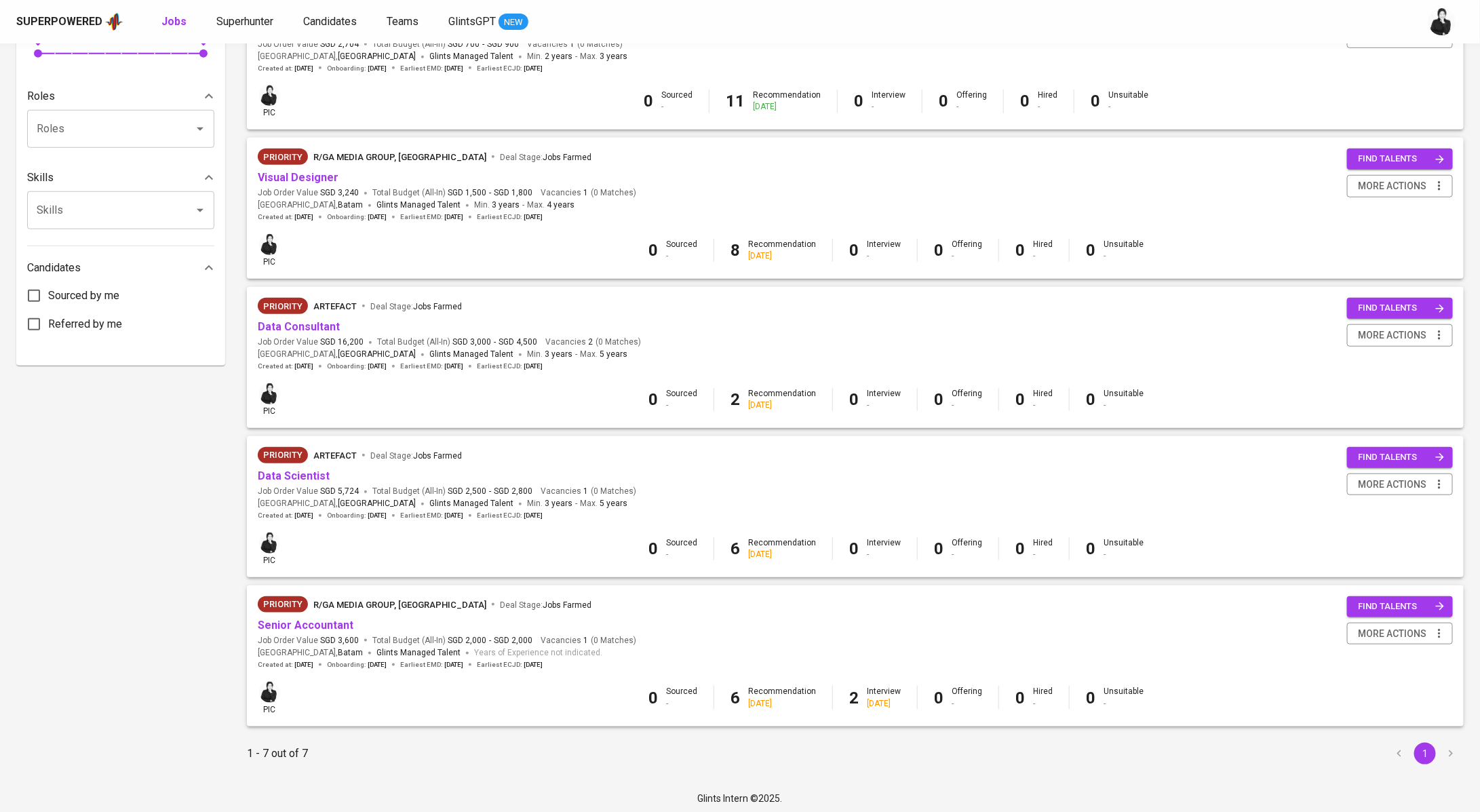
scroll to position [515, 0]
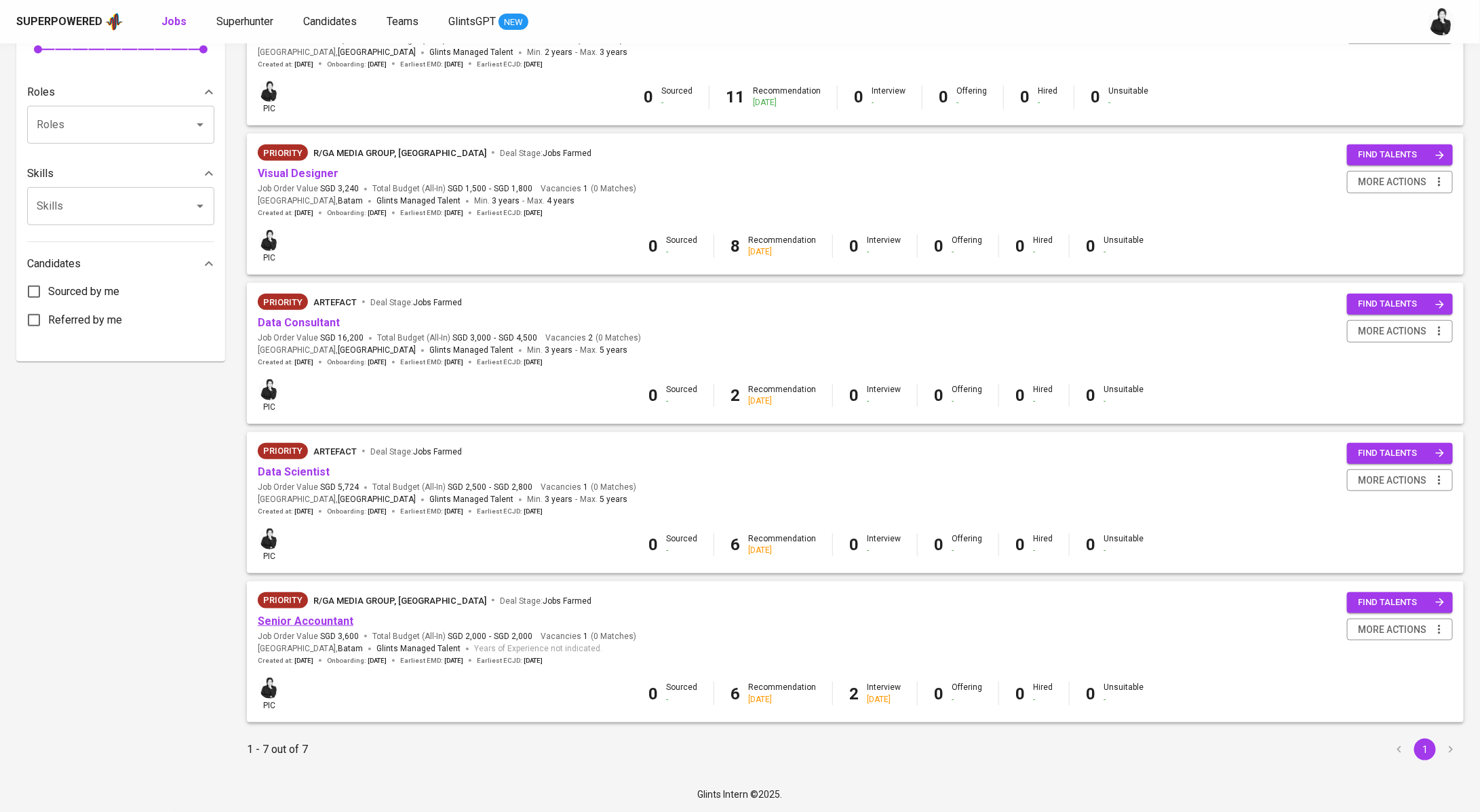
click at [339, 622] on link "Senior Accountant" at bounding box center [306, 621] width 96 height 13
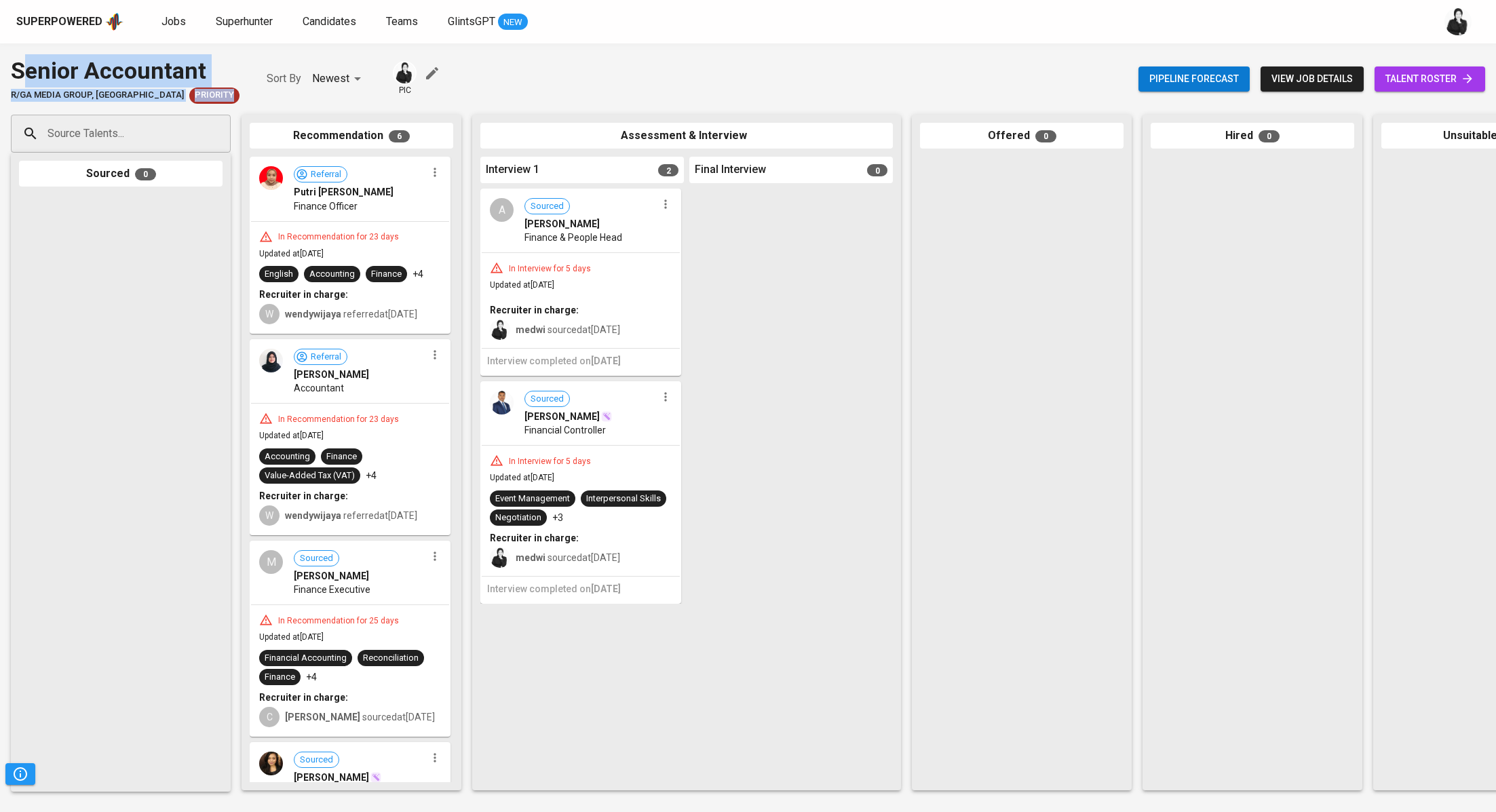
drag, startPoint x: 197, startPoint y: 64, endPoint x: 20, endPoint y: 62, distance: 177.0
click at [20, 62] on div "Senior Accountant R/GA MEDIA GROUP, SINGAPORE Priority Sort By Newest NEWEST pic" at bounding box center [226, 79] width 431 height 49
click at [41, 73] on div "Senior Accountant" at bounding box center [125, 71] width 229 height 33
drag, startPoint x: 16, startPoint y: 78, endPoint x: 209, endPoint y: 67, distance: 193.3
click at [209, 67] on div "Senior Accountant R/GA MEDIA GROUP, SINGAPORE Priority Sort By Newest NEWEST pic" at bounding box center [226, 79] width 431 height 49
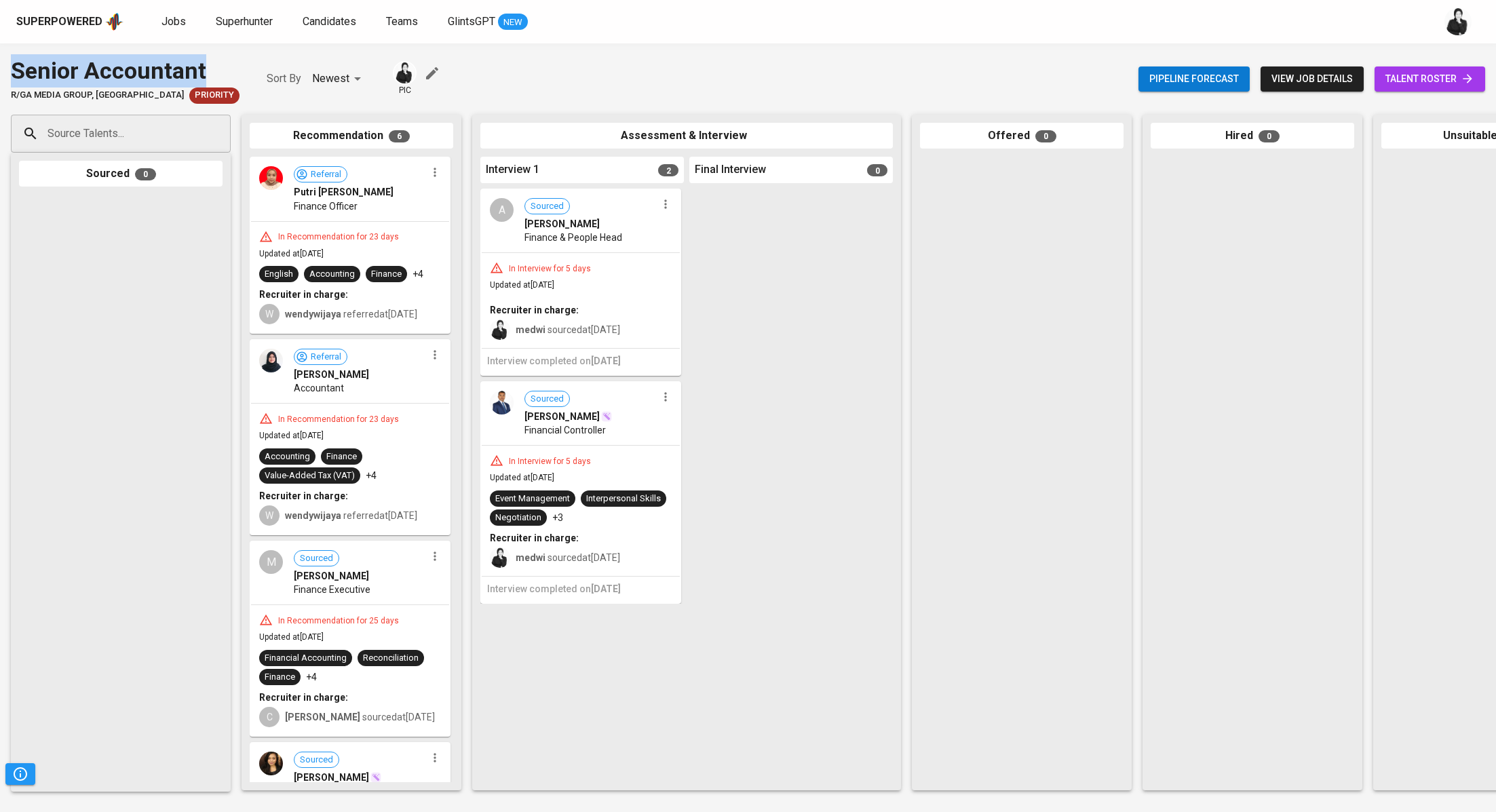
copy div "Senior Accountant"
click at [328, 20] on span "Candidates" at bounding box center [329, 21] width 54 height 13
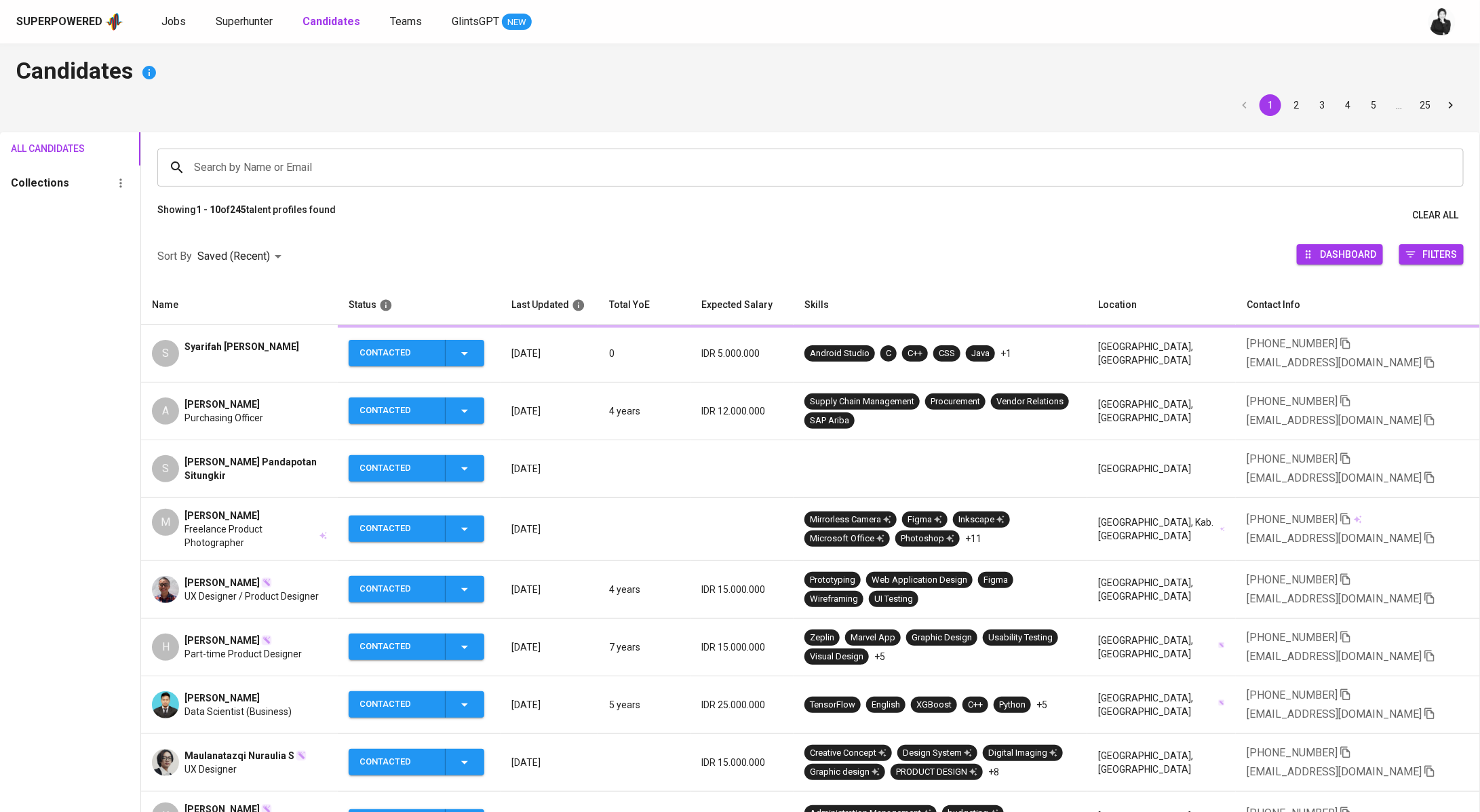
scroll to position [4, 0]
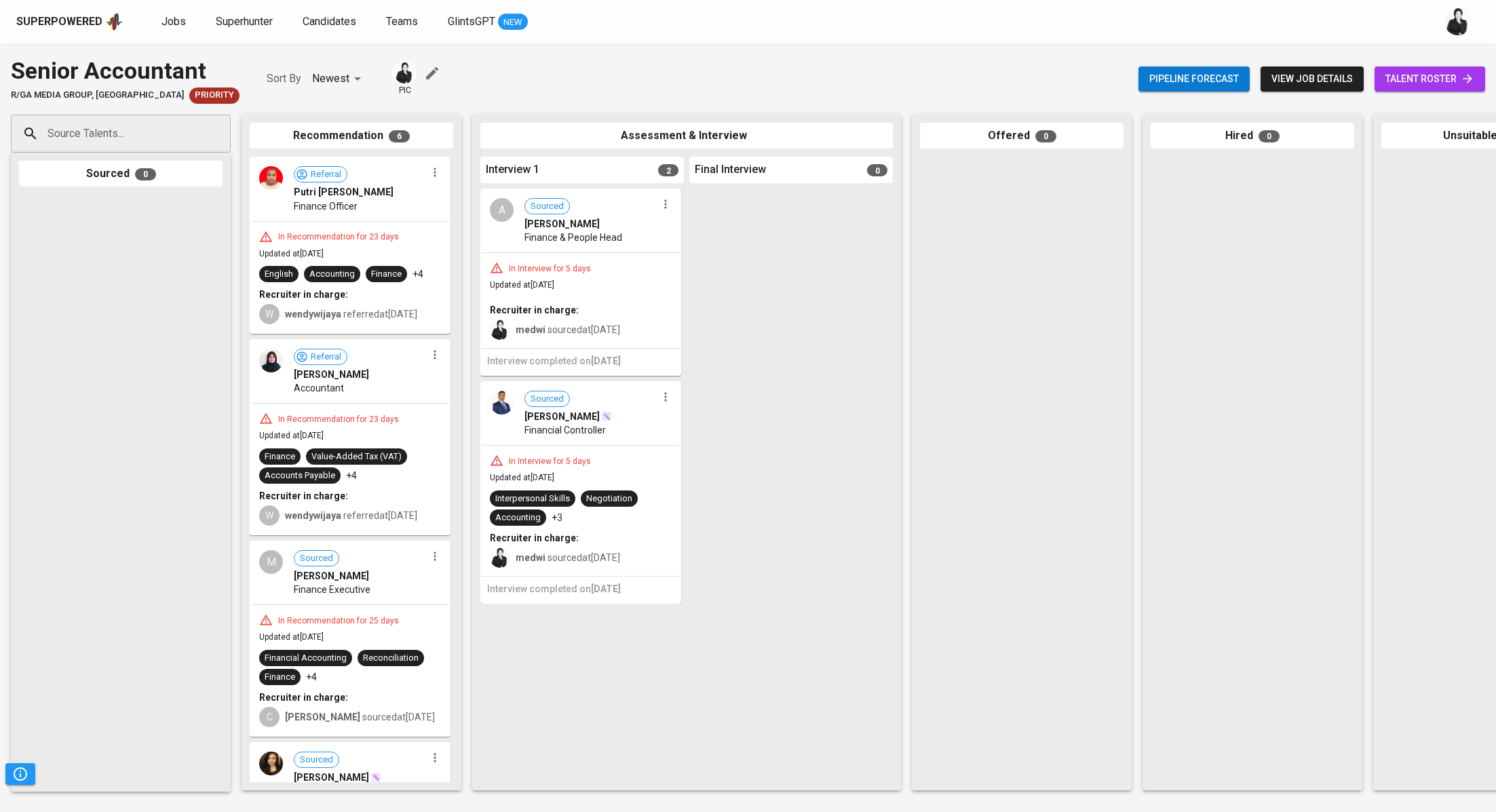
click at [1457, 75] on span "talent roster" at bounding box center [1429, 79] width 89 height 17
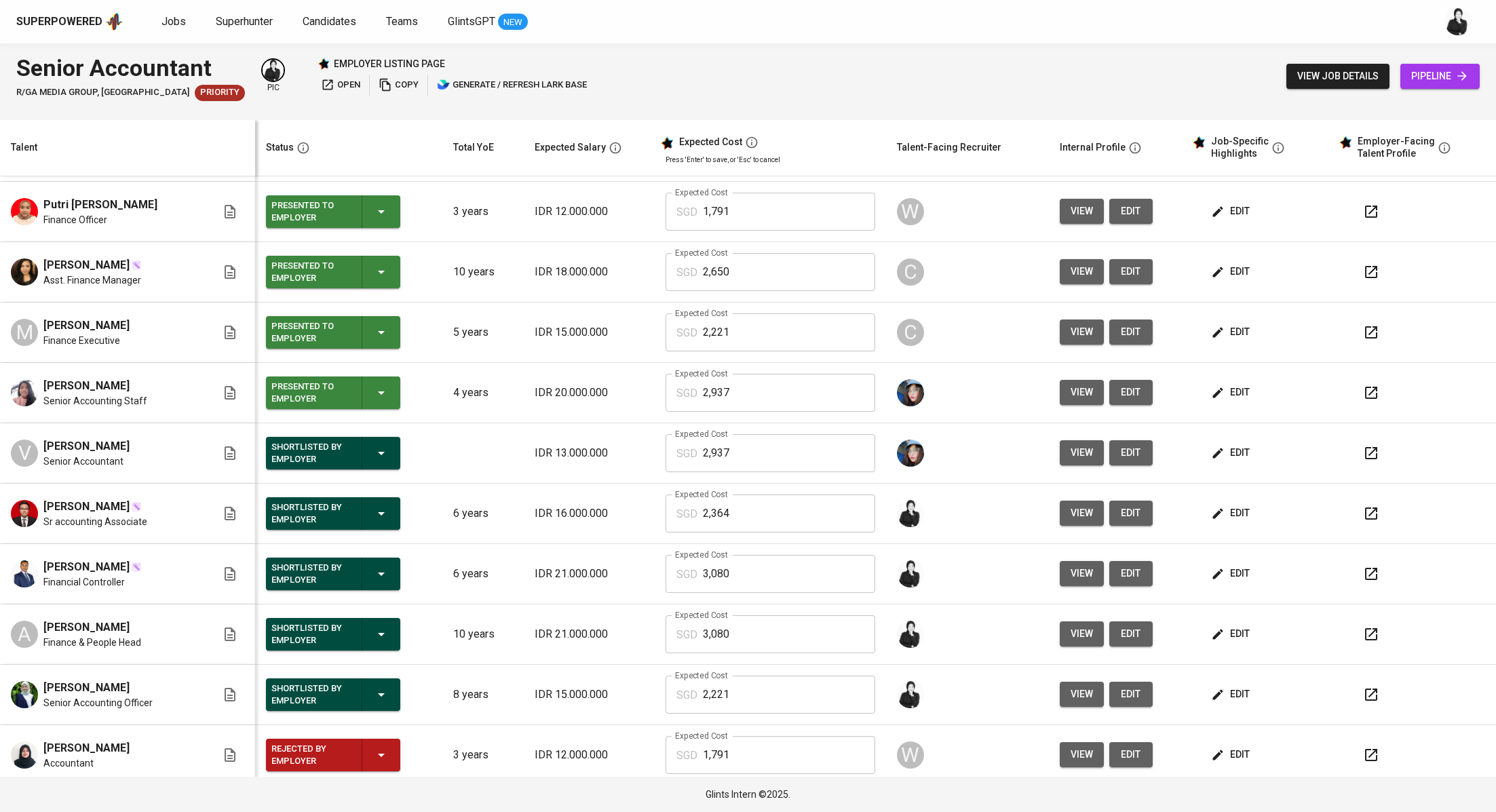
scroll to position [61, 0]
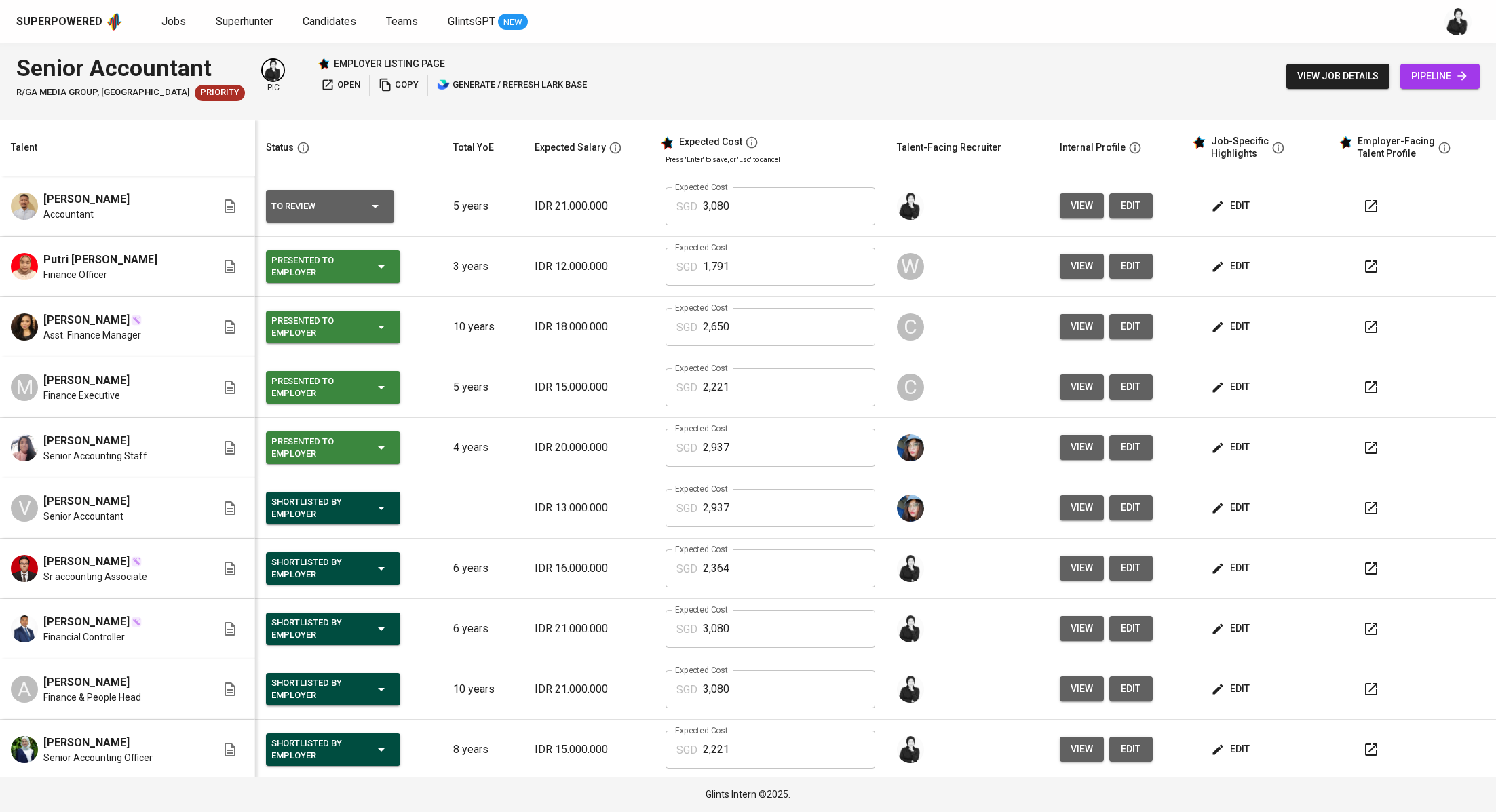
scroll to position [61, 0]
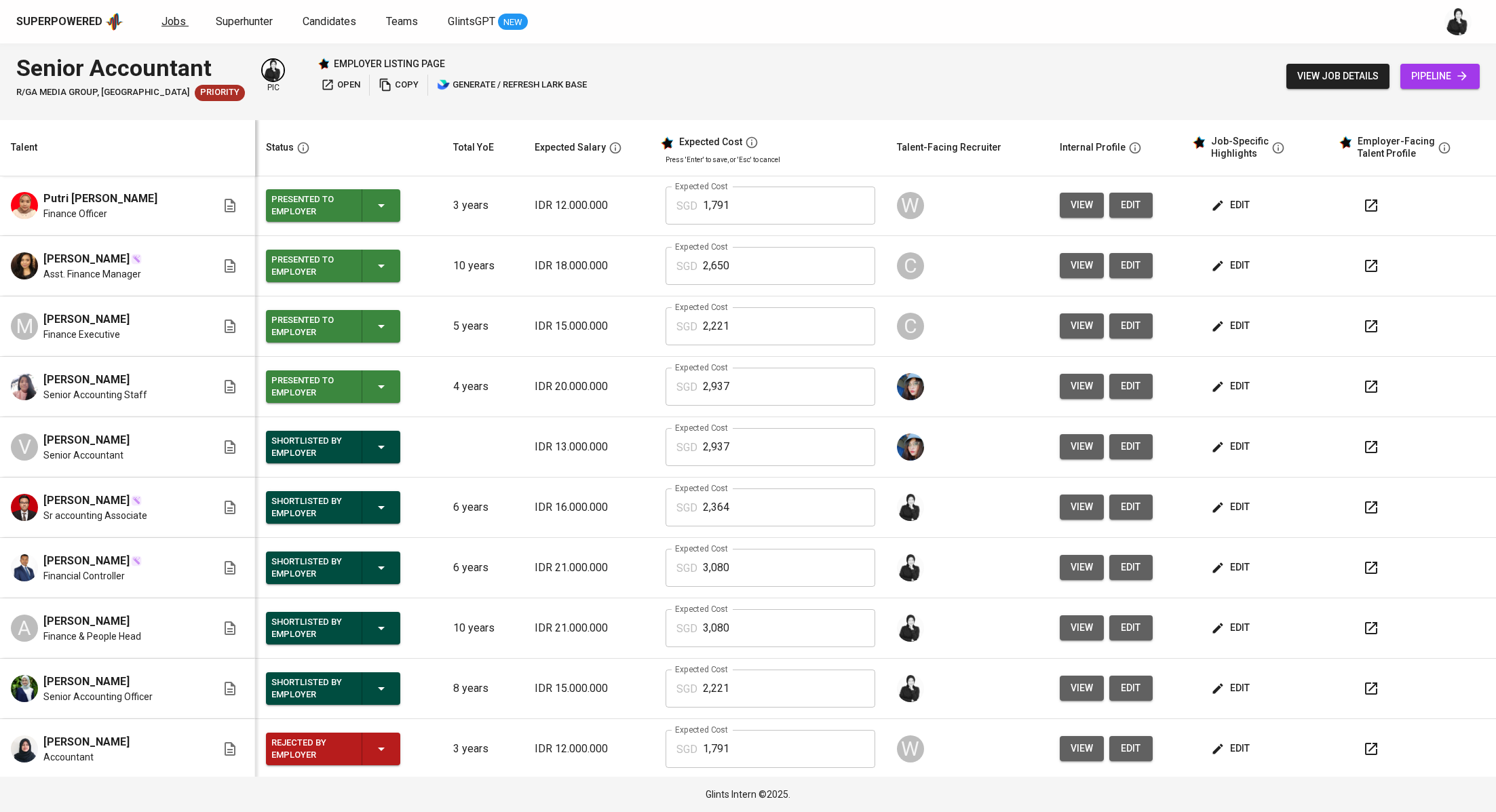
click at [180, 23] on span "Jobs" at bounding box center [174, 21] width 24 height 13
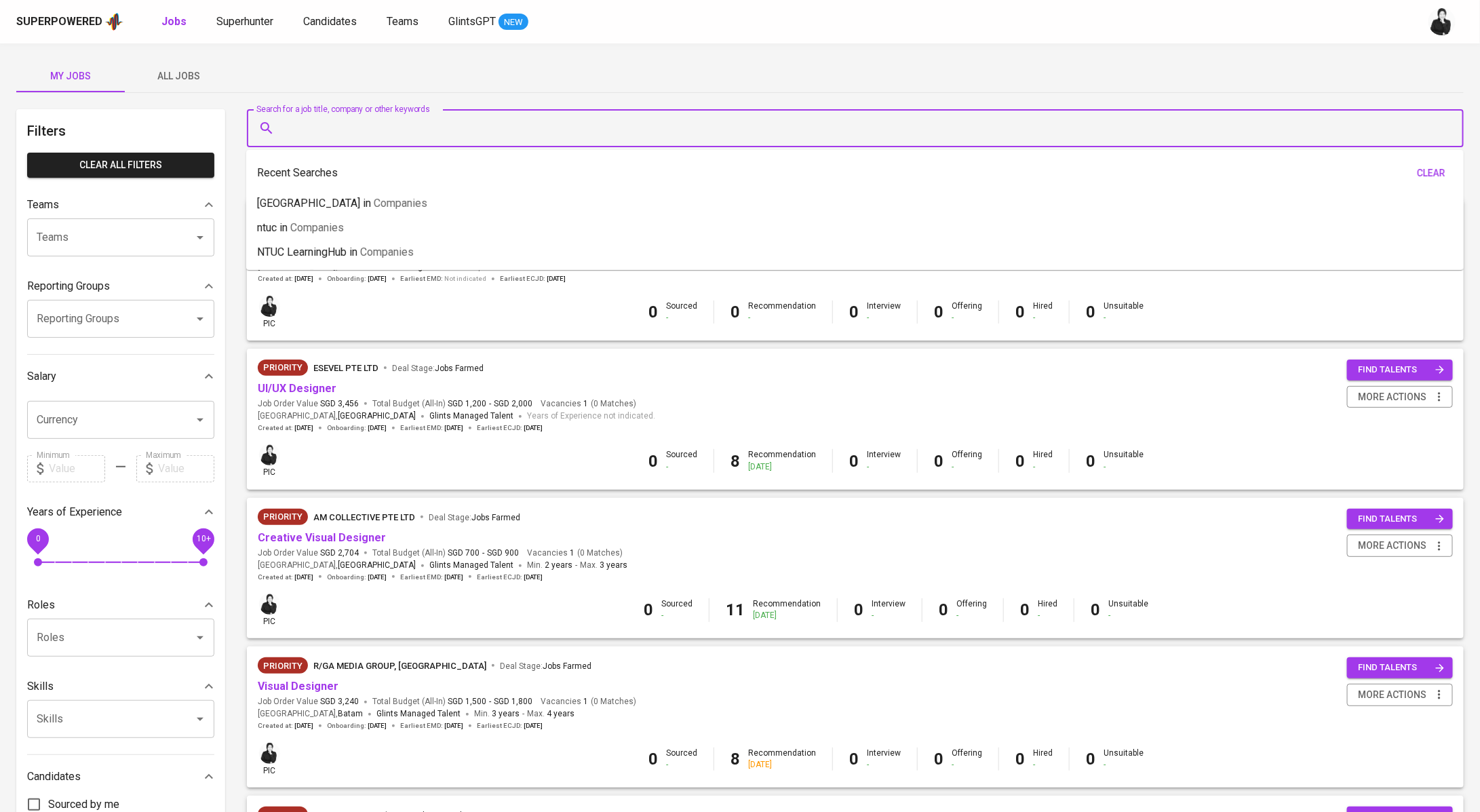
click at [513, 125] on input "Search for a job title, company or other keywords" at bounding box center [859, 128] width 1158 height 26
paste input "[EMAIL_ADDRESS][DOMAIN_NAME]"
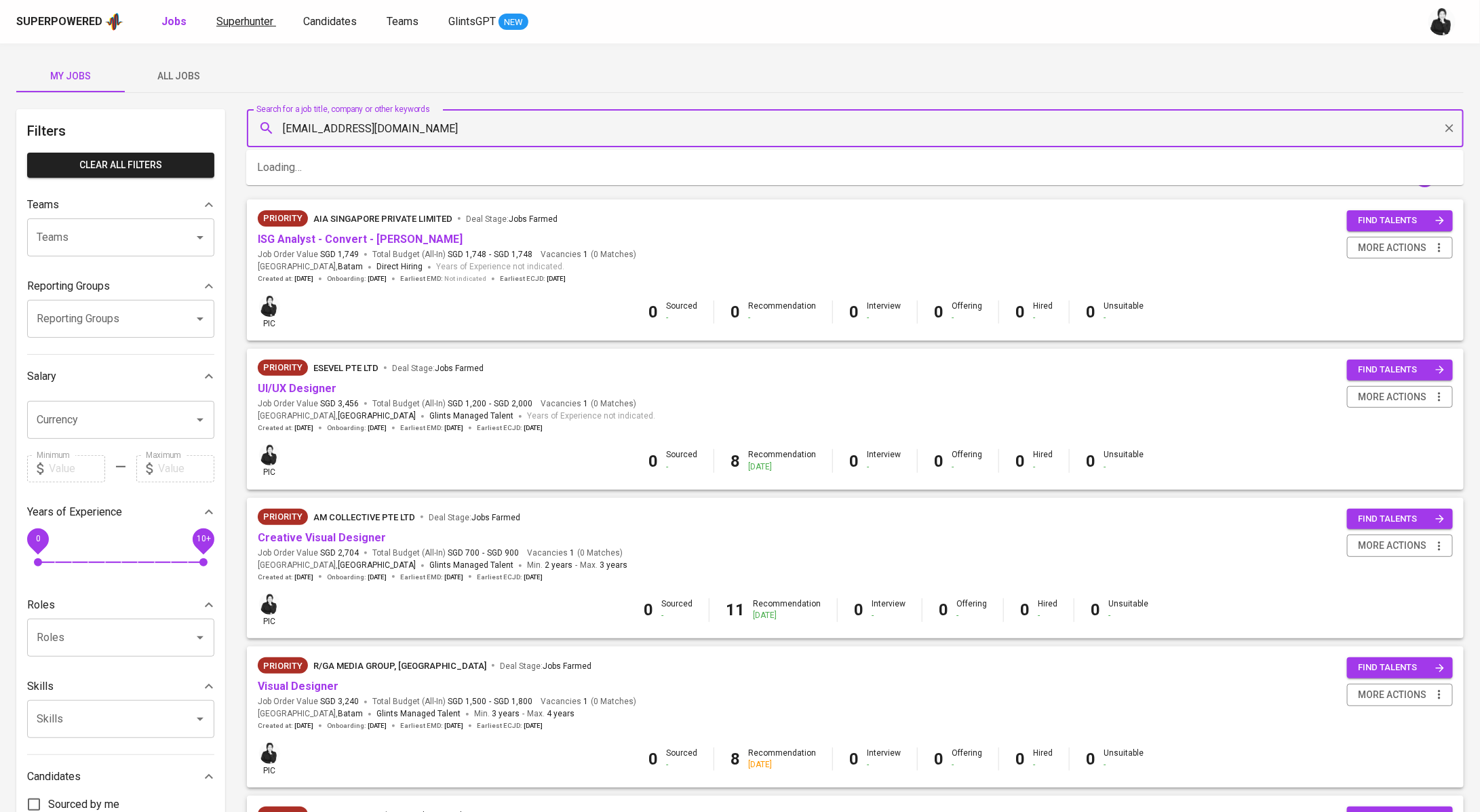
type input "[EMAIL_ADDRESS][DOMAIN_NAME]"
click at [227, 22] on span "Superhunter" at bounding box center [244, 21] width 57 height 13
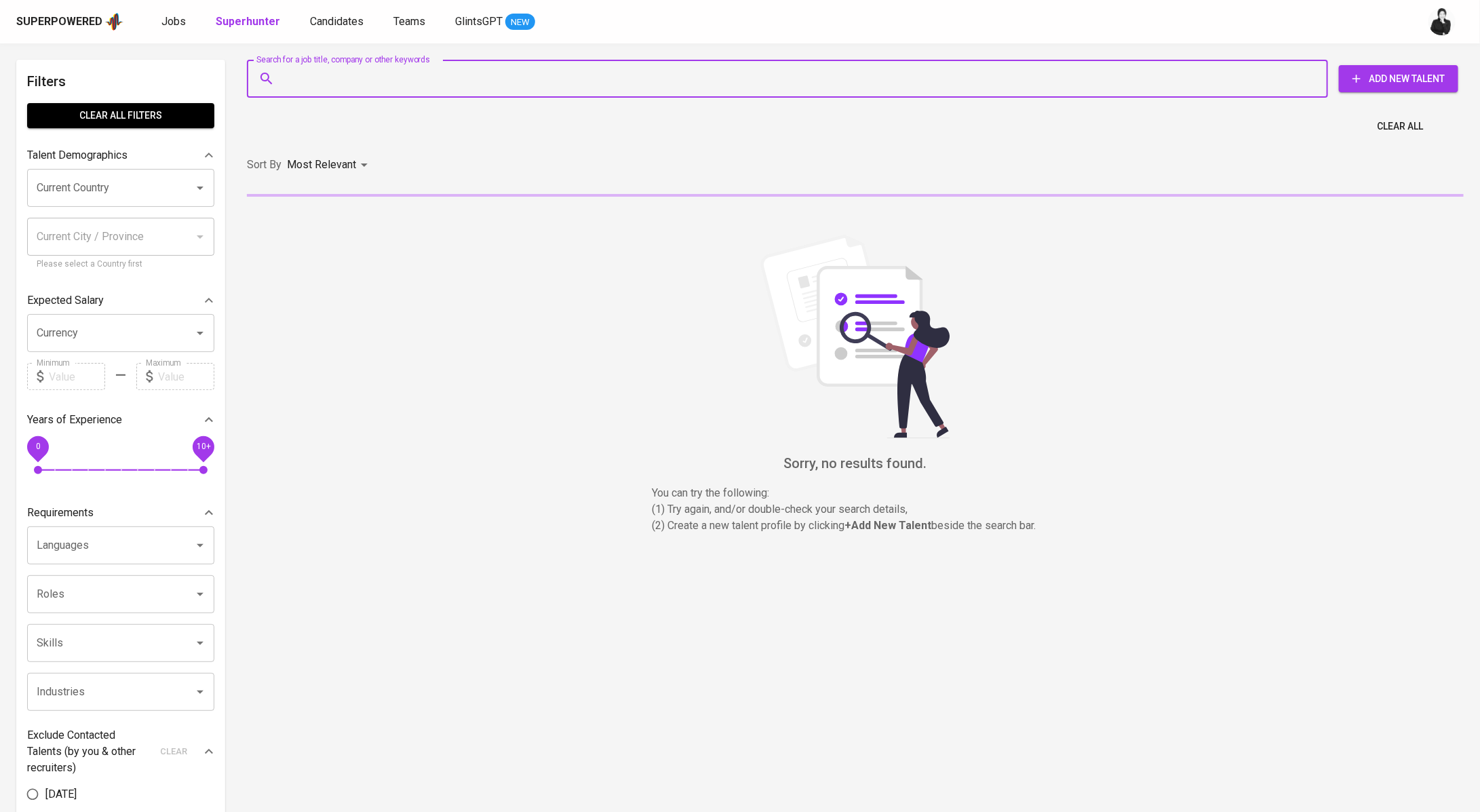
click at [418, 86] on input "Search for a job title, company or other keywords" at bounding box center [792, 79] width 1022 height 26
paste input "diik_diik@yahoo.com"
type input "diik_diik@yahoo.com"
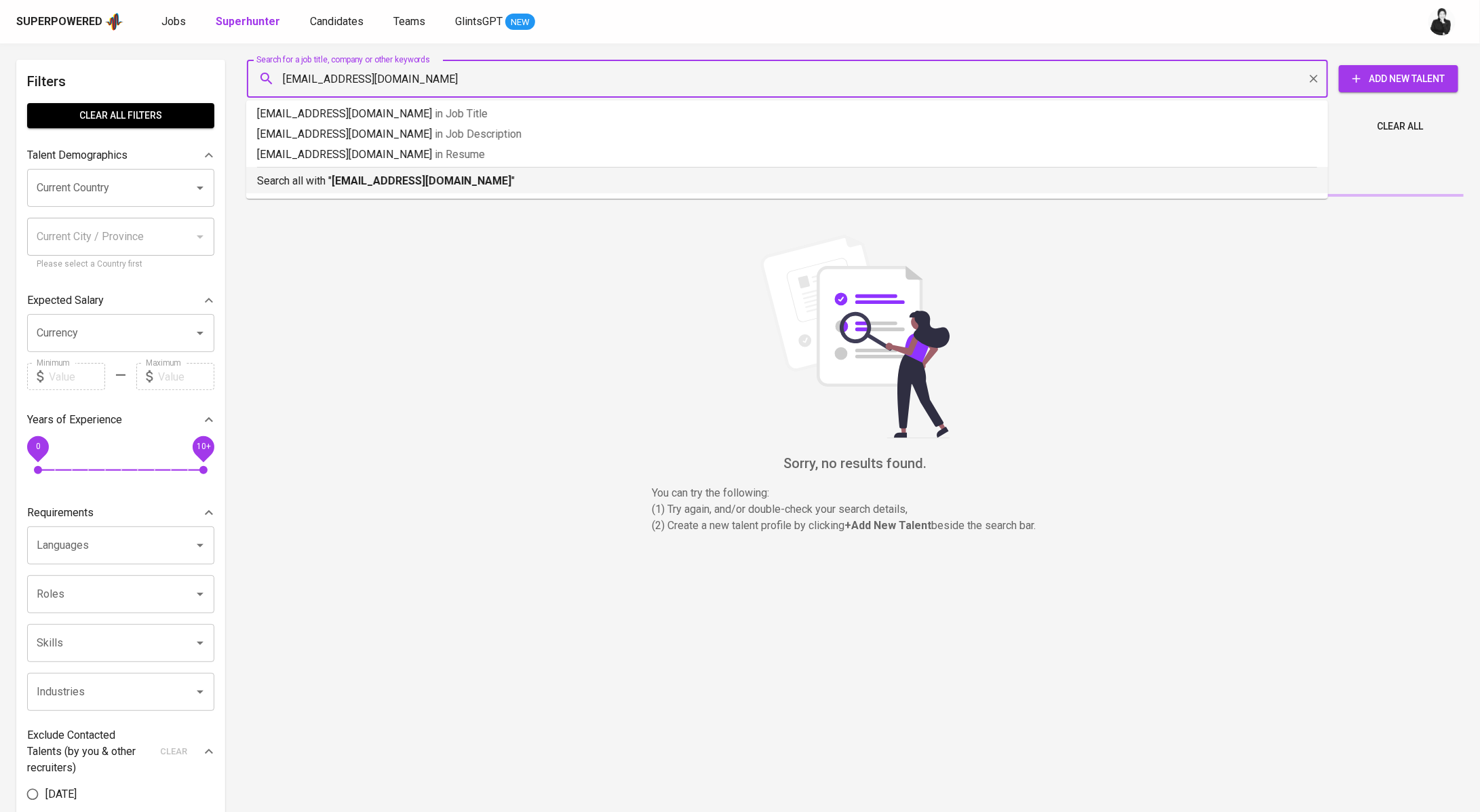
click at [430, 179] on b "diik_diik@yahoo.com" at bounding box center [422, 180] width 180 height 13
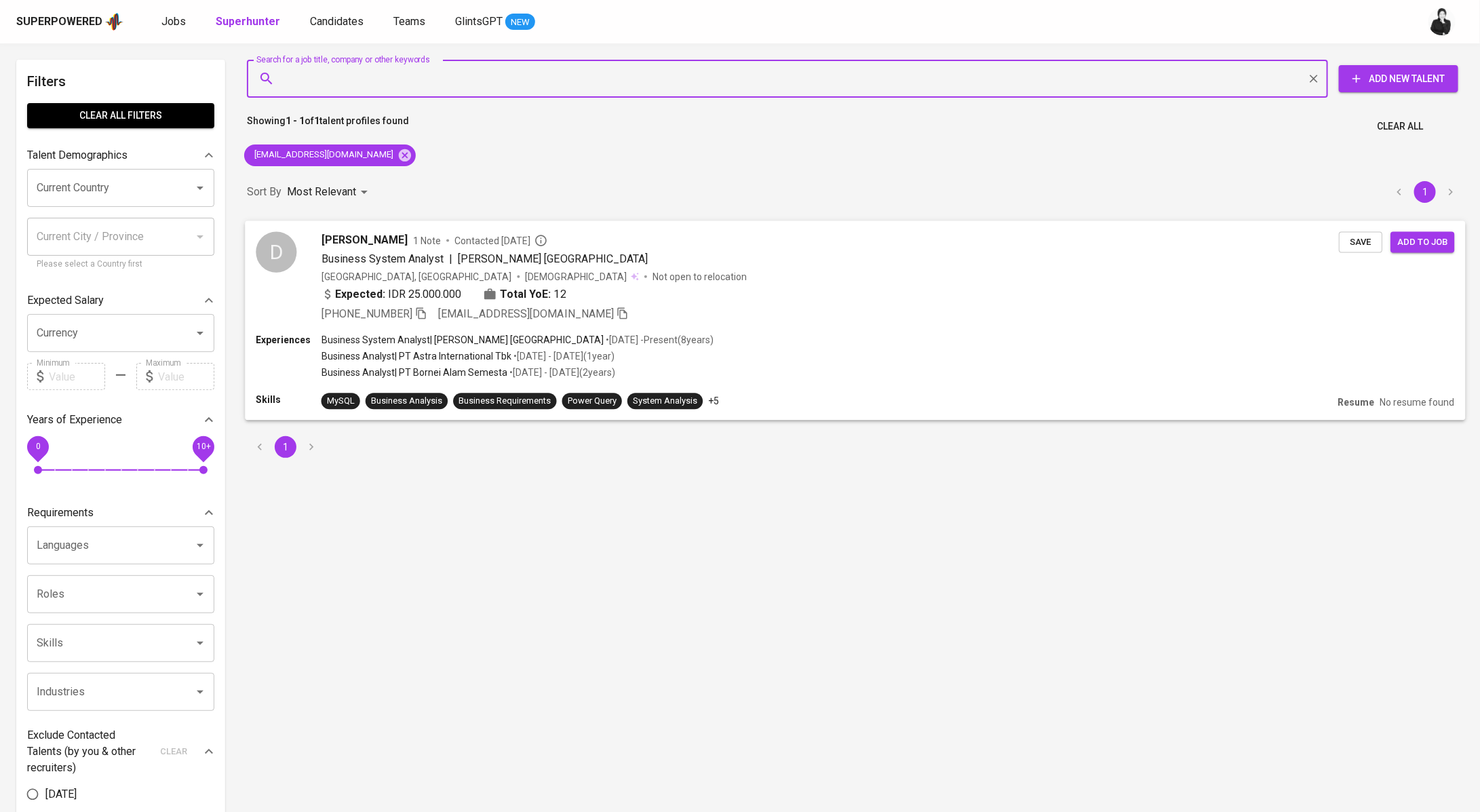
click at [450, 232] on div "Didik Setiawan 1 Note Contacted 8 months ago" at bounding box center [830, 239] width 1018 height 16
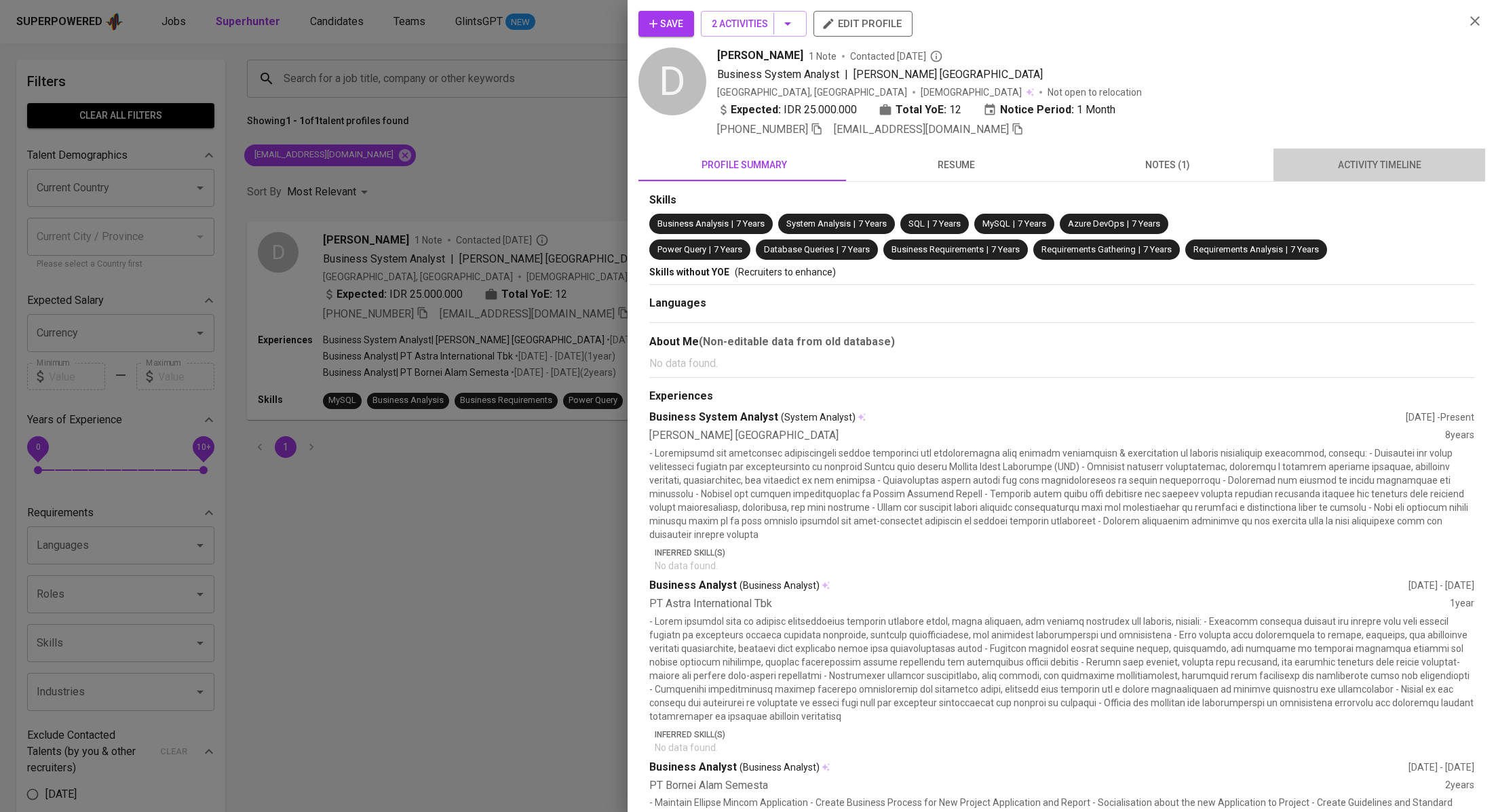
click at [1385, 168] on span "activity timeline" at bounding box center [1379, 165] width 196 height 17
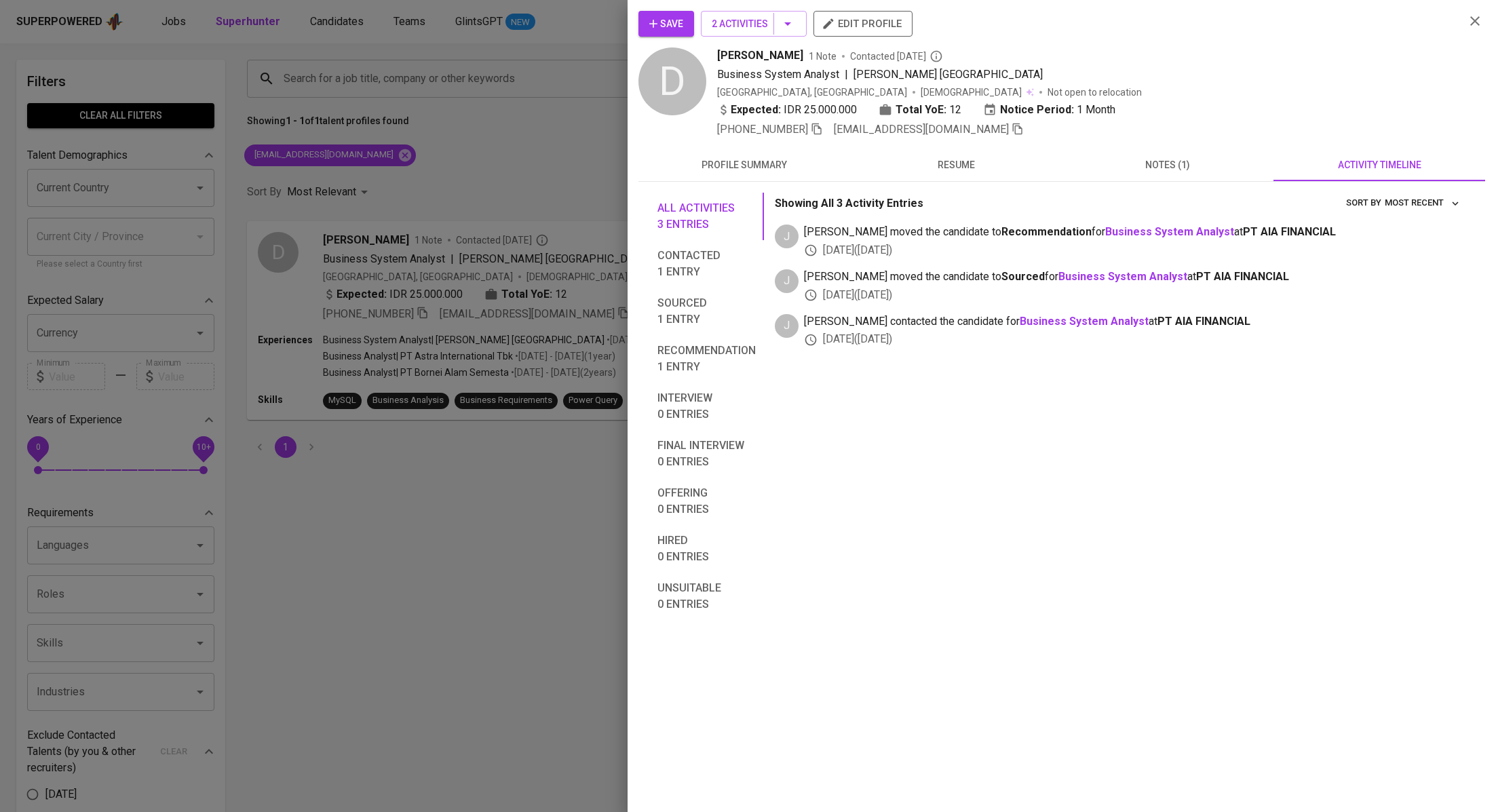
click at [679, 27] on span "Save" at bounding box center [666, 24] width 34 height 17
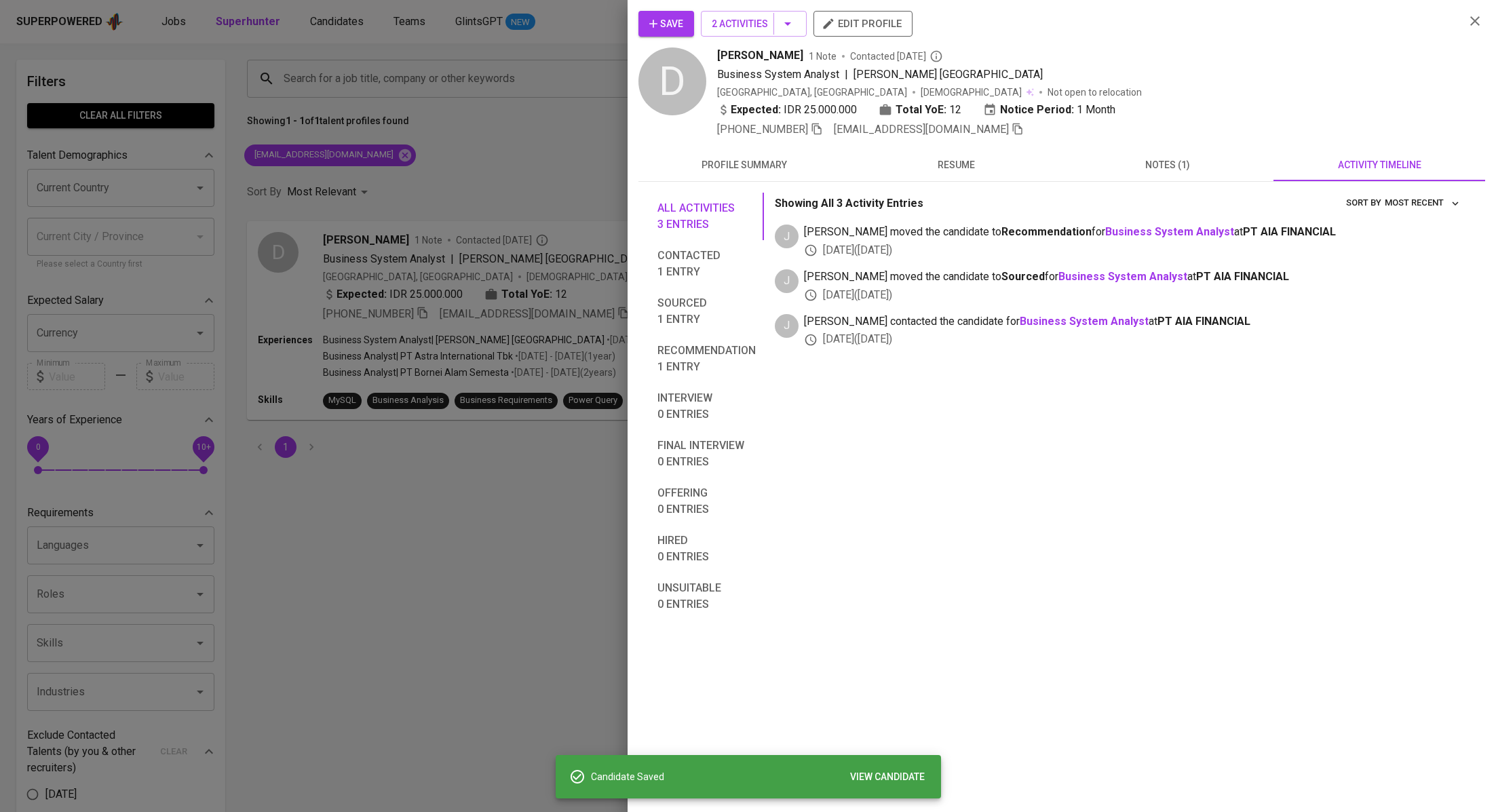
click at [544, 149] on div at bounding box center [748, 406] width 1496 height 812
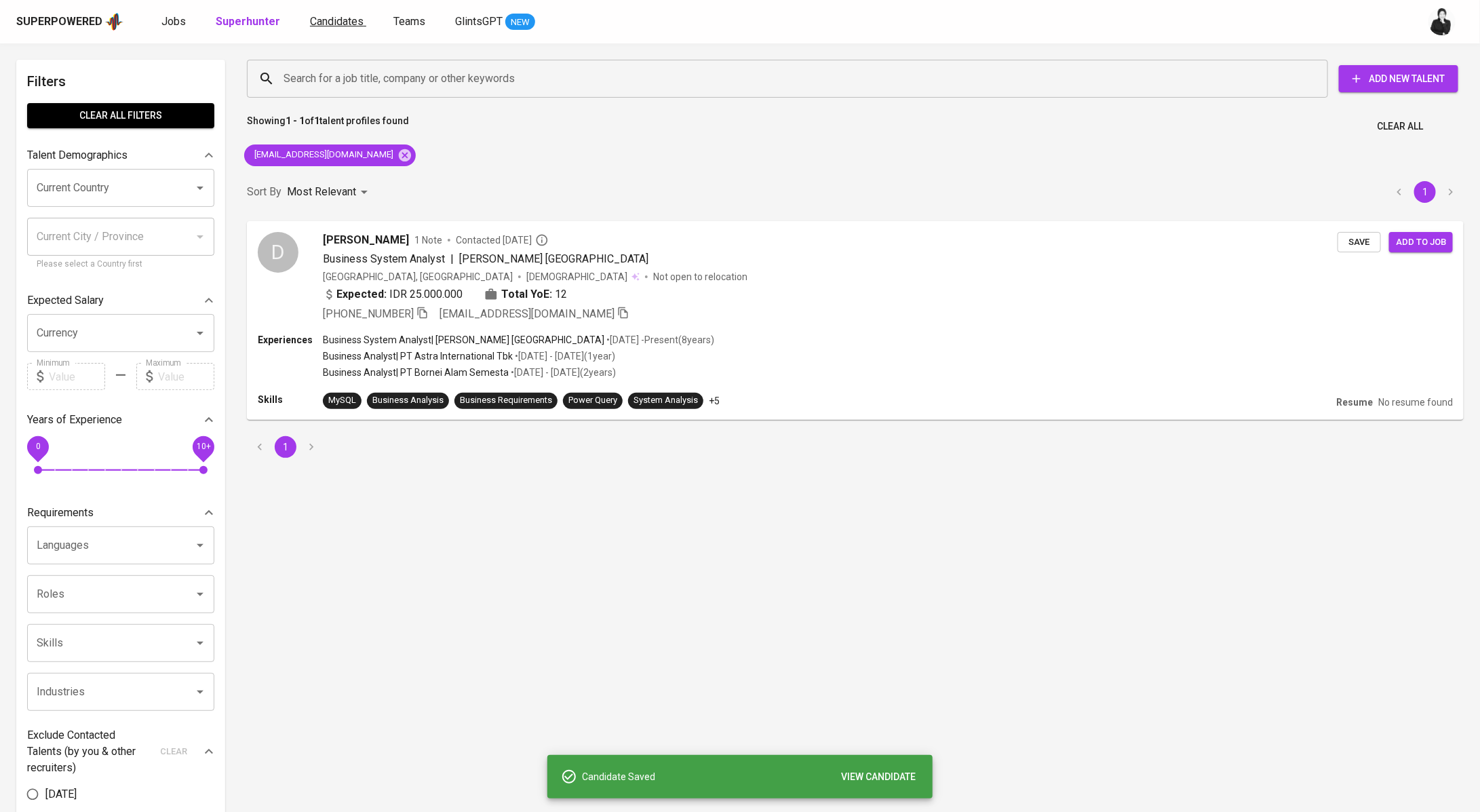
click at [334, 26] on span "Candidates" at bounding box center [337, 21] width 54 height 13
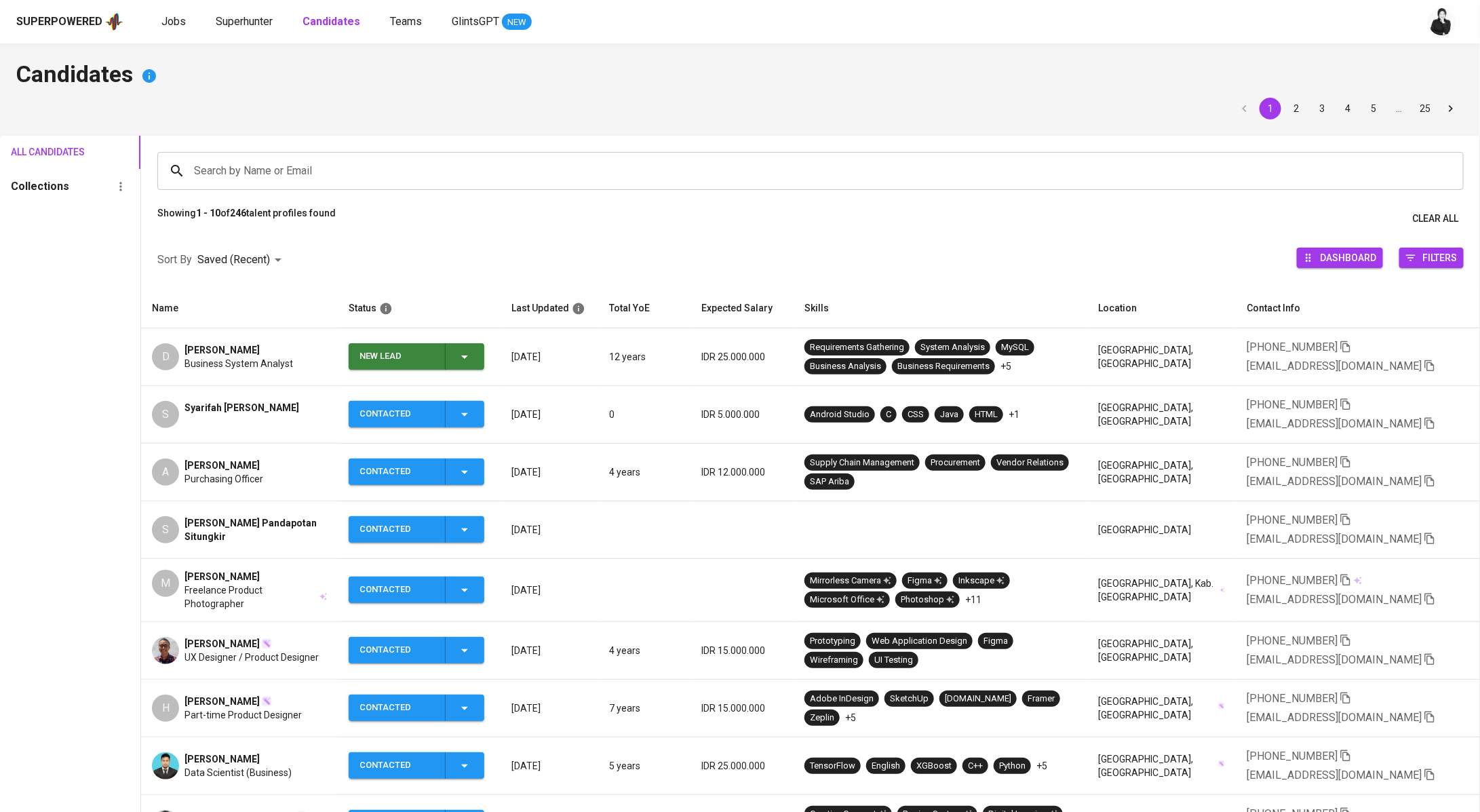
click at [468, 356] on icon "button" at bounding box center [464, 357] width 7 height 3
click at [423, 414] on li "Contacted" at bounding box center [419, 414] width 136 height 24
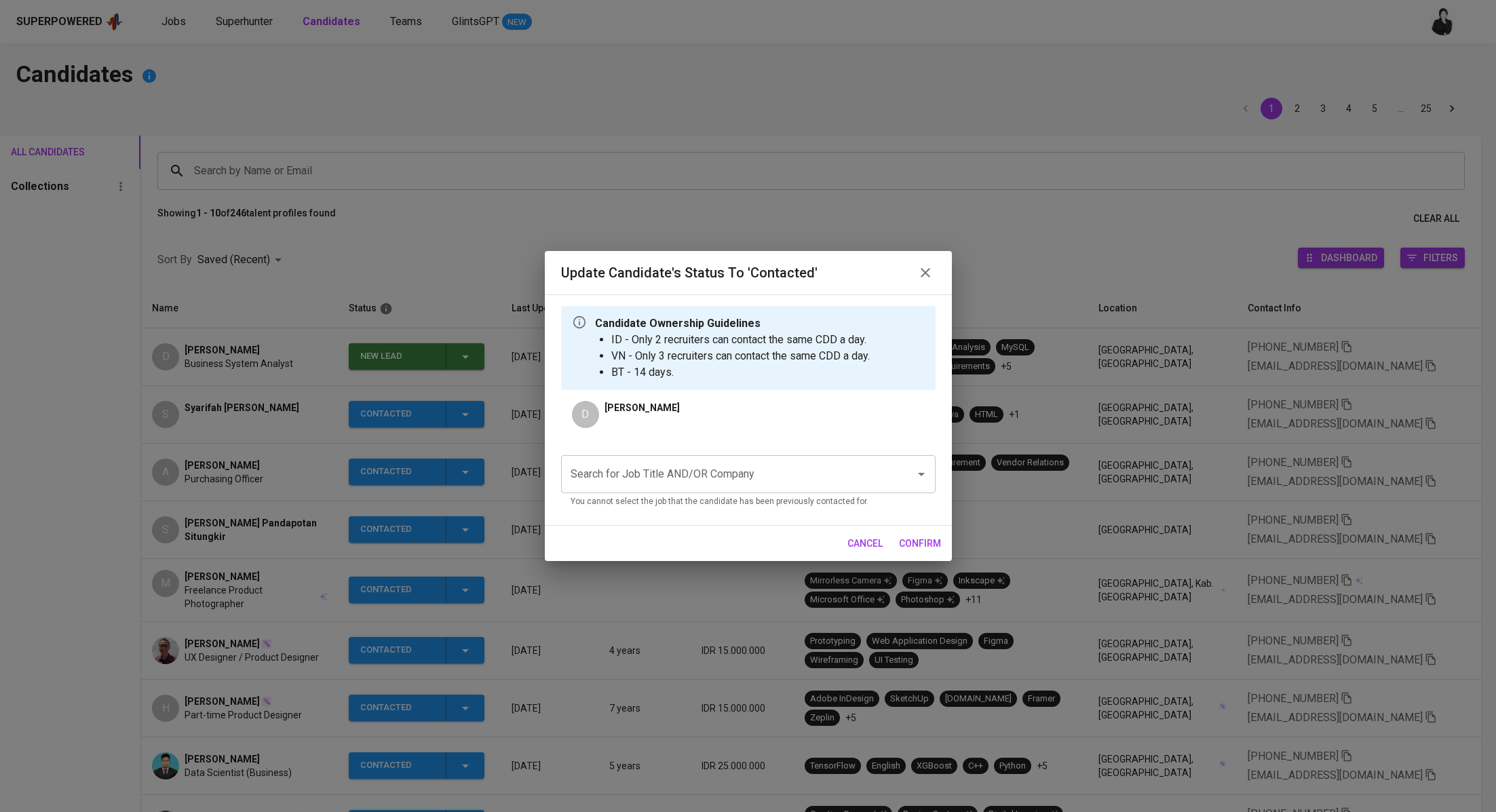
click at [766, 473] on input "Search for Job Title AND/OR Company" at bounding box center [729, 474] width 325 height 26
type input "s"
paste input "Sr Regulatory Compliance and Data Analyst"
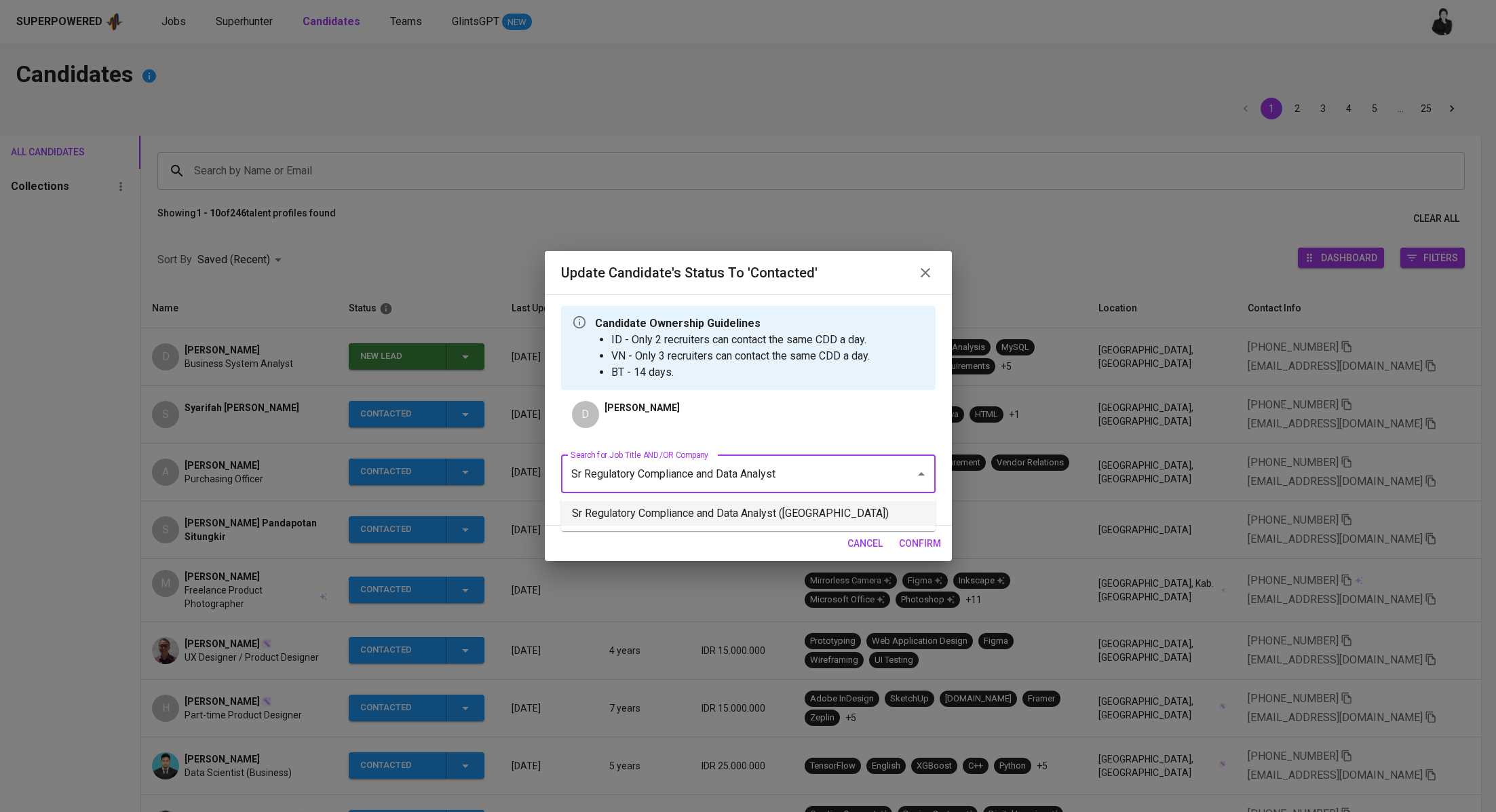
click at [730, 525] on li "Sr Regulatory Compliance and Data Analyst (Stamford American International Scho…" at bounding box center [748, 513] width 375 height 24
type input "Sr Regulatory Compliance and Data Analyst"
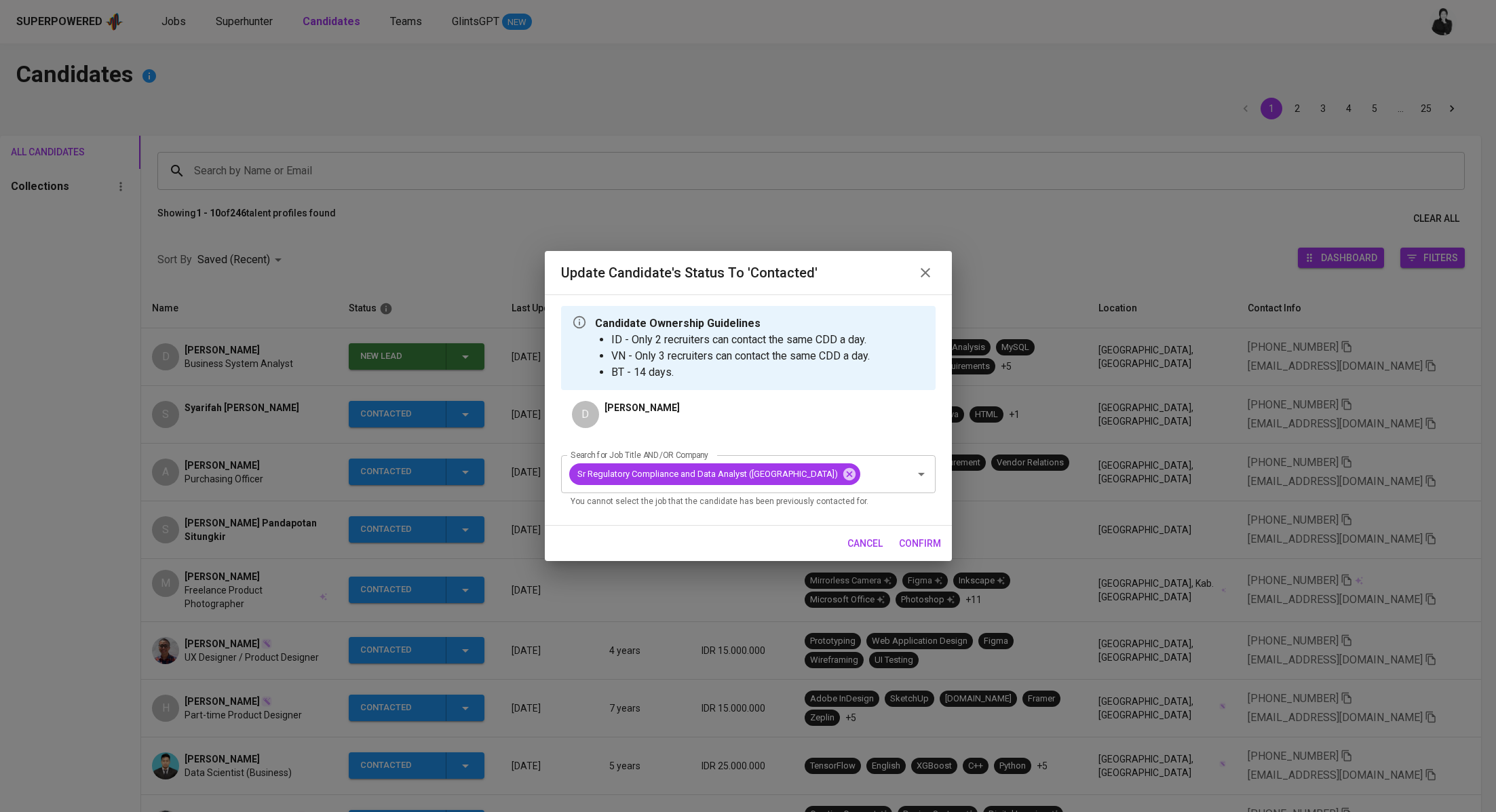
click at [916, 552] on span "confirm" at bounding box center [920, 544] width 42 height 17
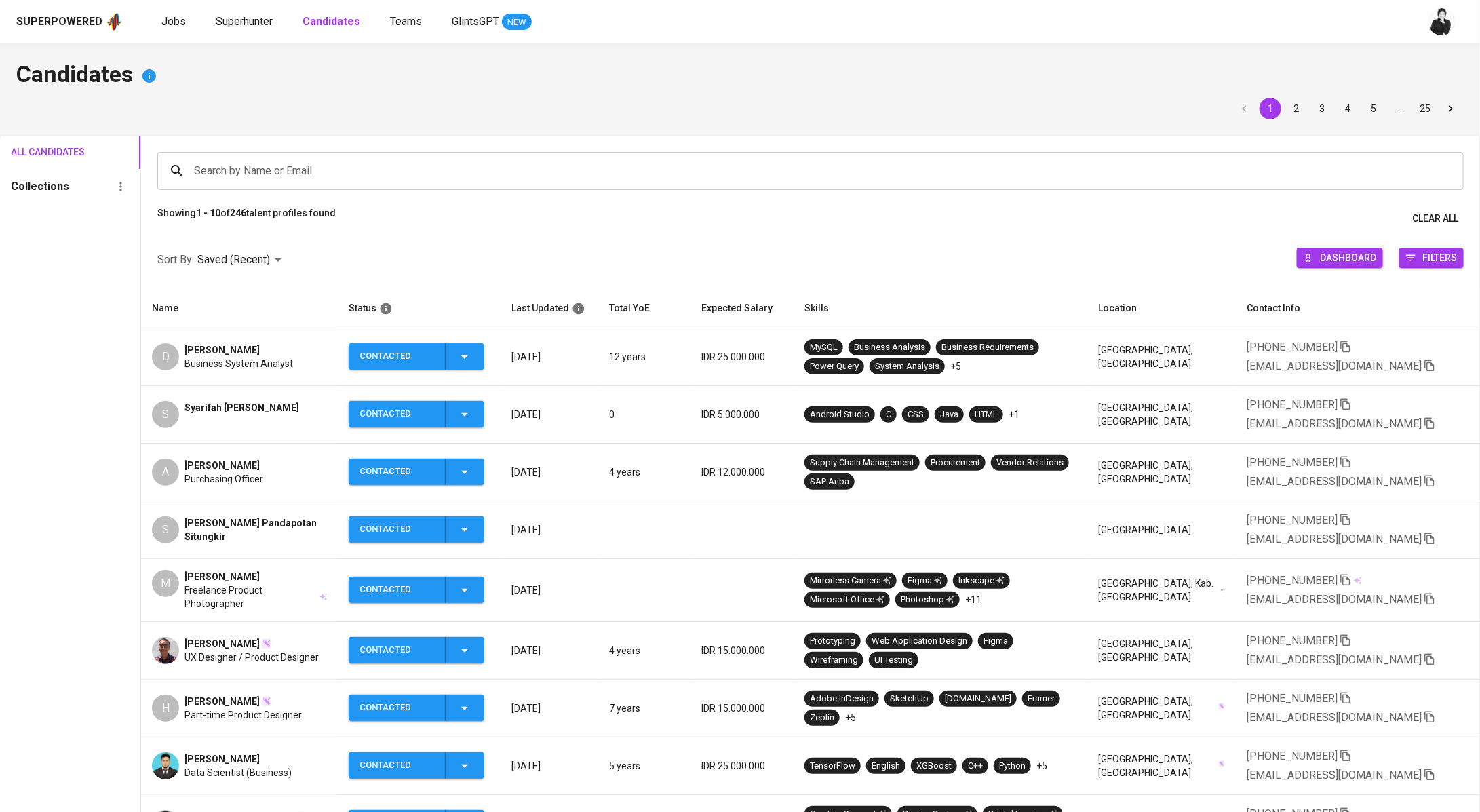
click at [249, 27] on link "Superhunter" at bounding box center [246, 22] width 60 height 17
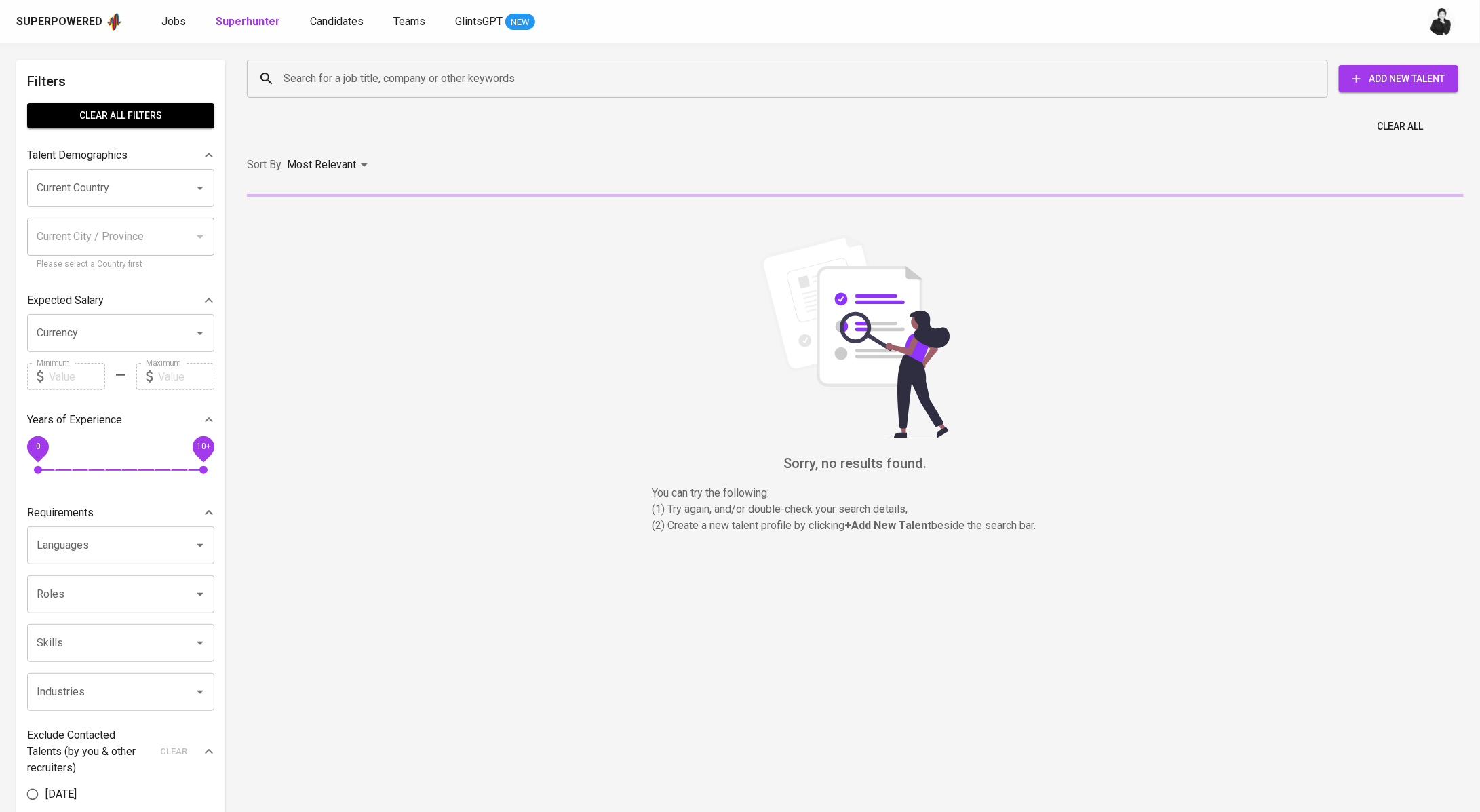
click at [457, 83] on input "Search for a job title, company or other keywords" at bounding box center [792, 79] width 1022 height 26
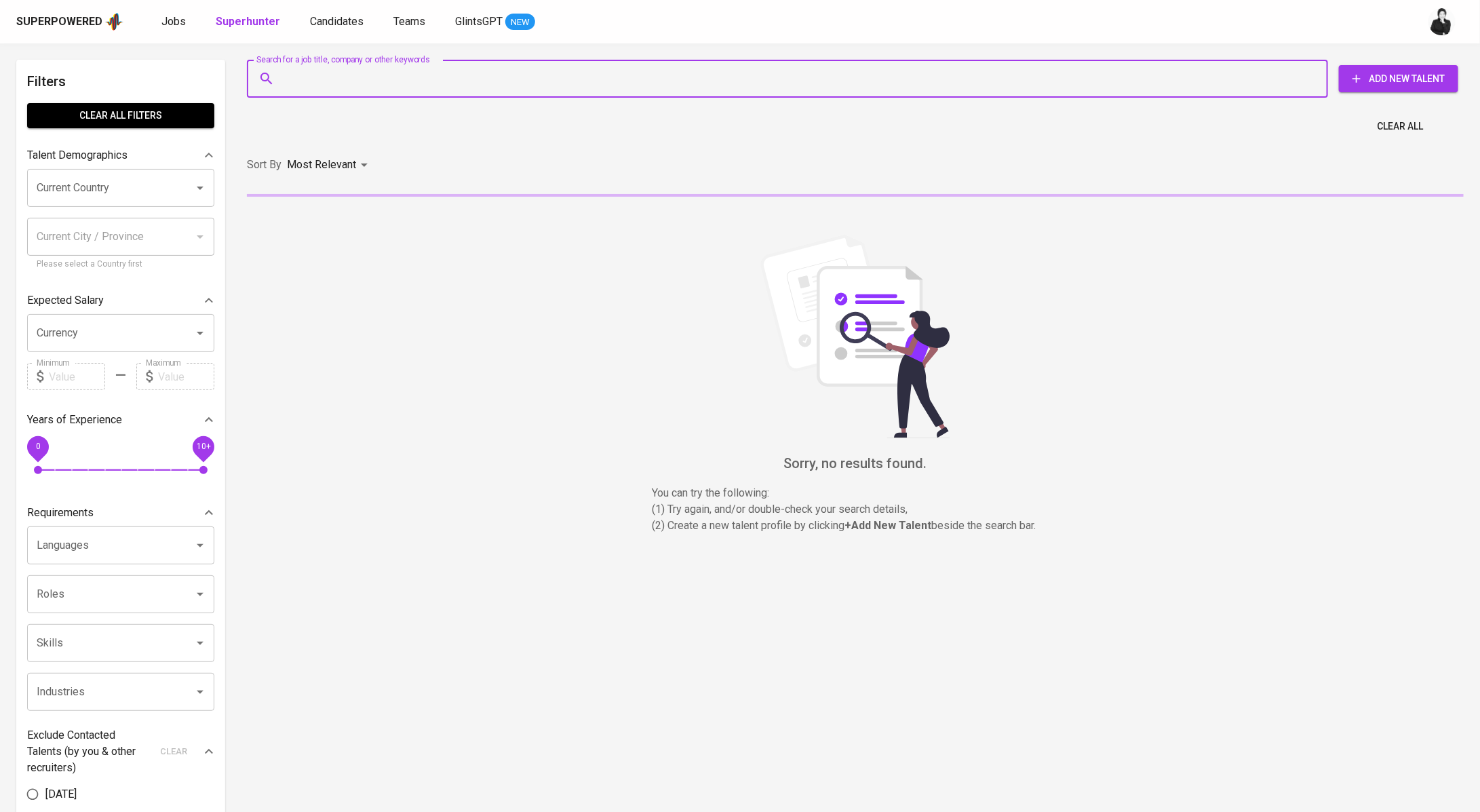
paste input "abrampambudi@gmail.com"
type input "abrampambudi@gmail.com"
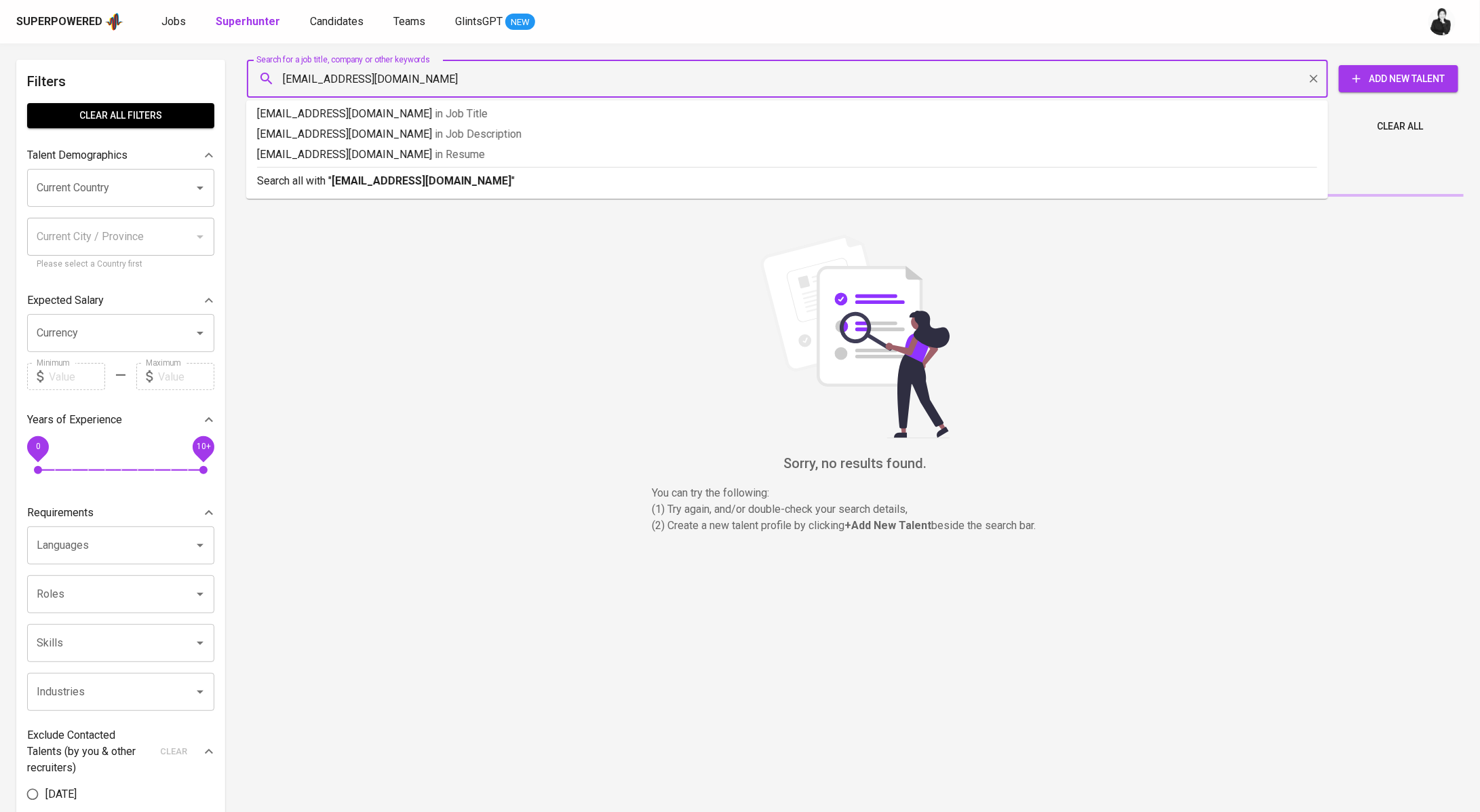
click at [516, 174] on p "Search all with " abrampambudi@gmail.com "" at bounding box center [787, 180] width 1061 height 16
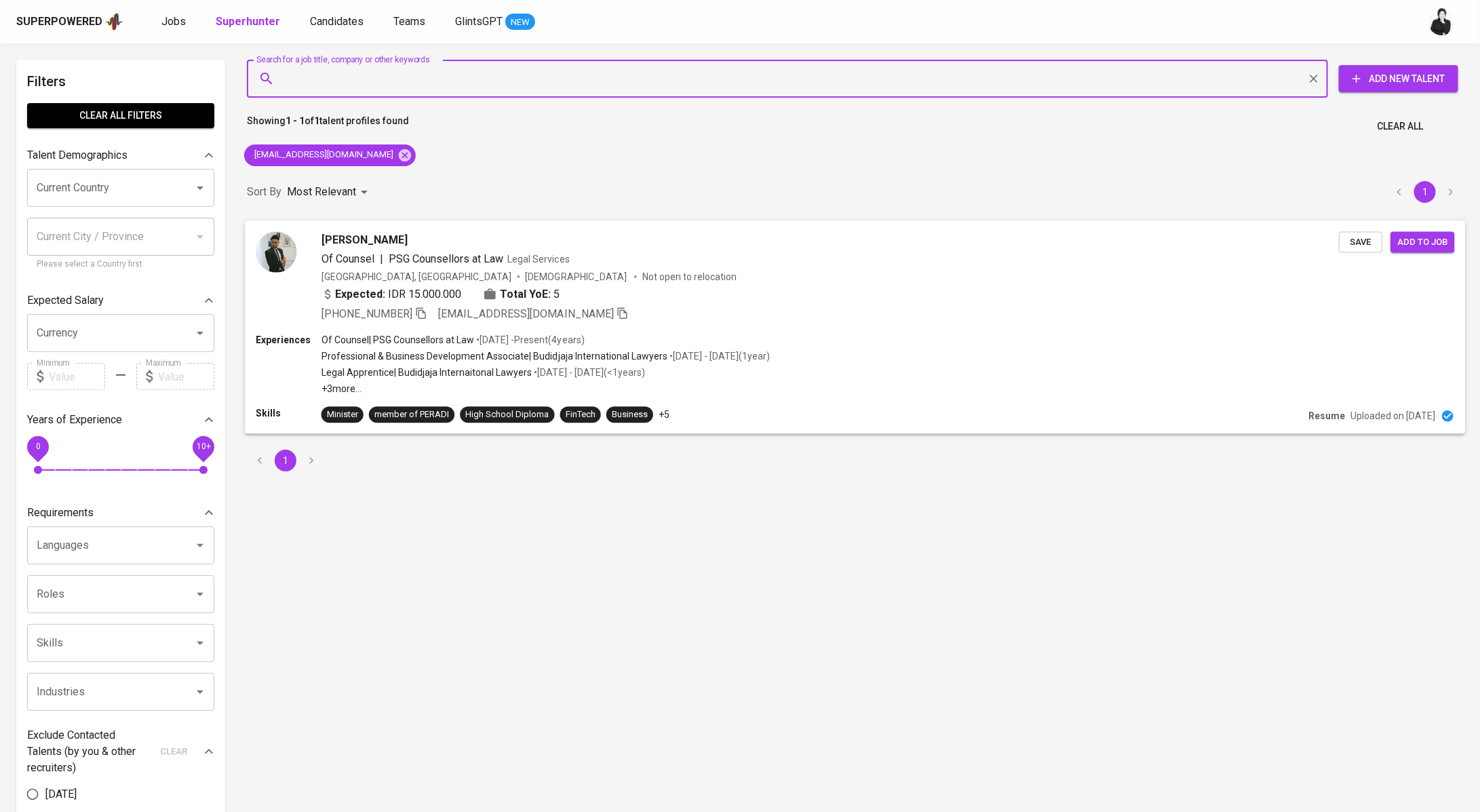
click at [462, 243] on div "Abram Pambudi" at bounding box center [830, 239] width 1018 height 16
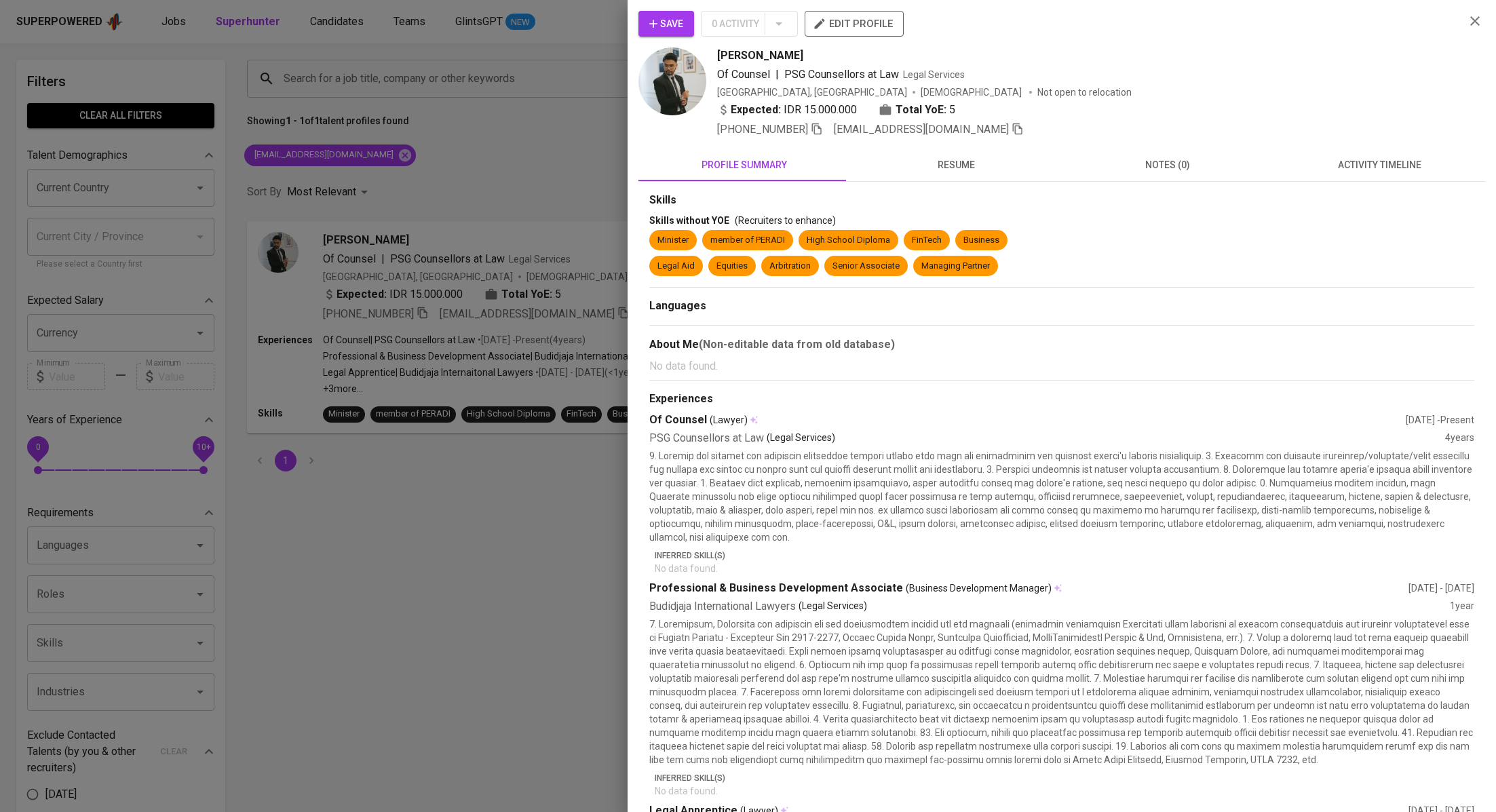
click at [1391, 171] on span "activity timeline" at bounding box center [1379, 165] width 196 height 17
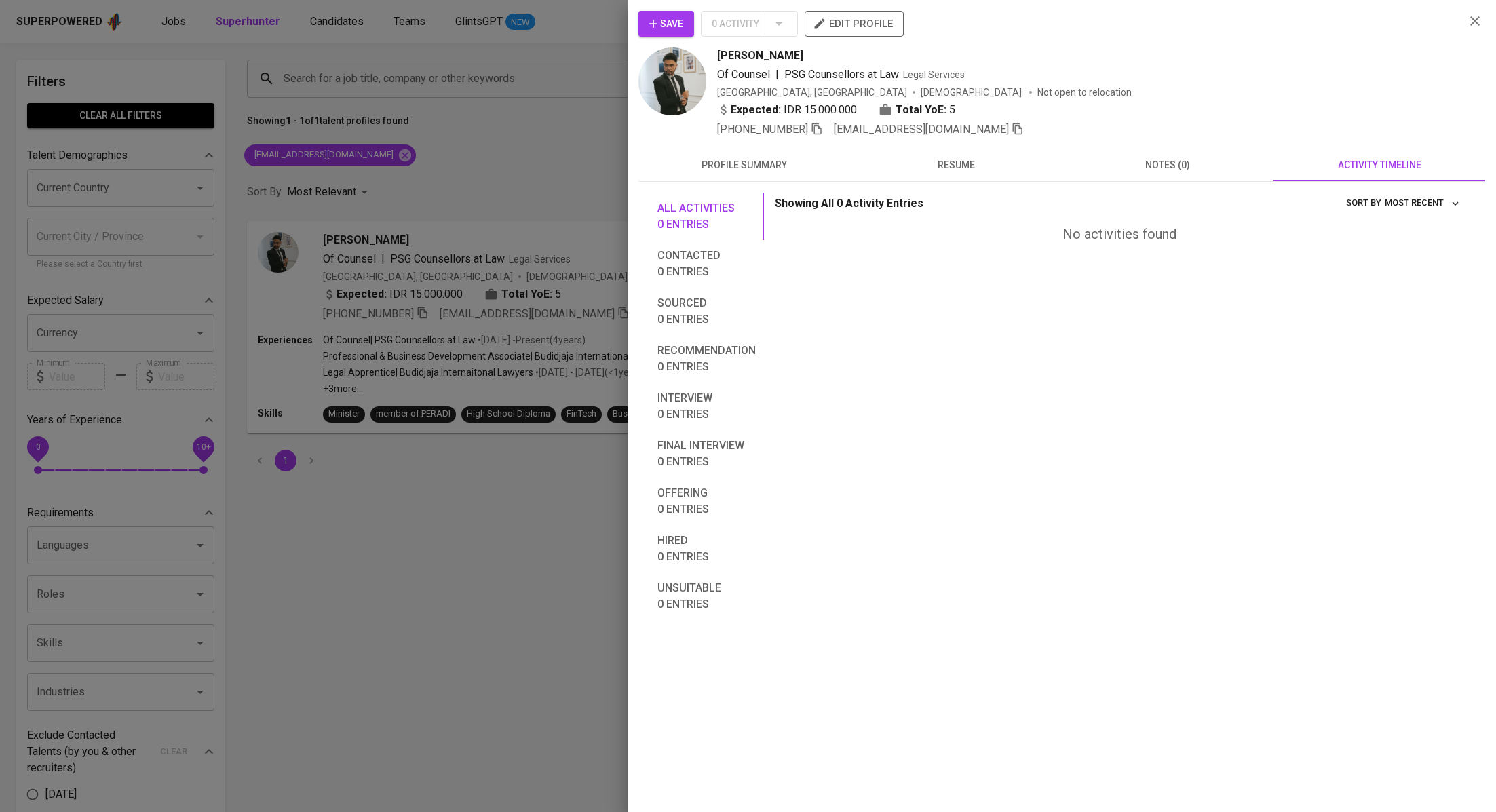
click at [748, 162] on span "profile summary" at bounding box center [745, 165] width 196 height 17
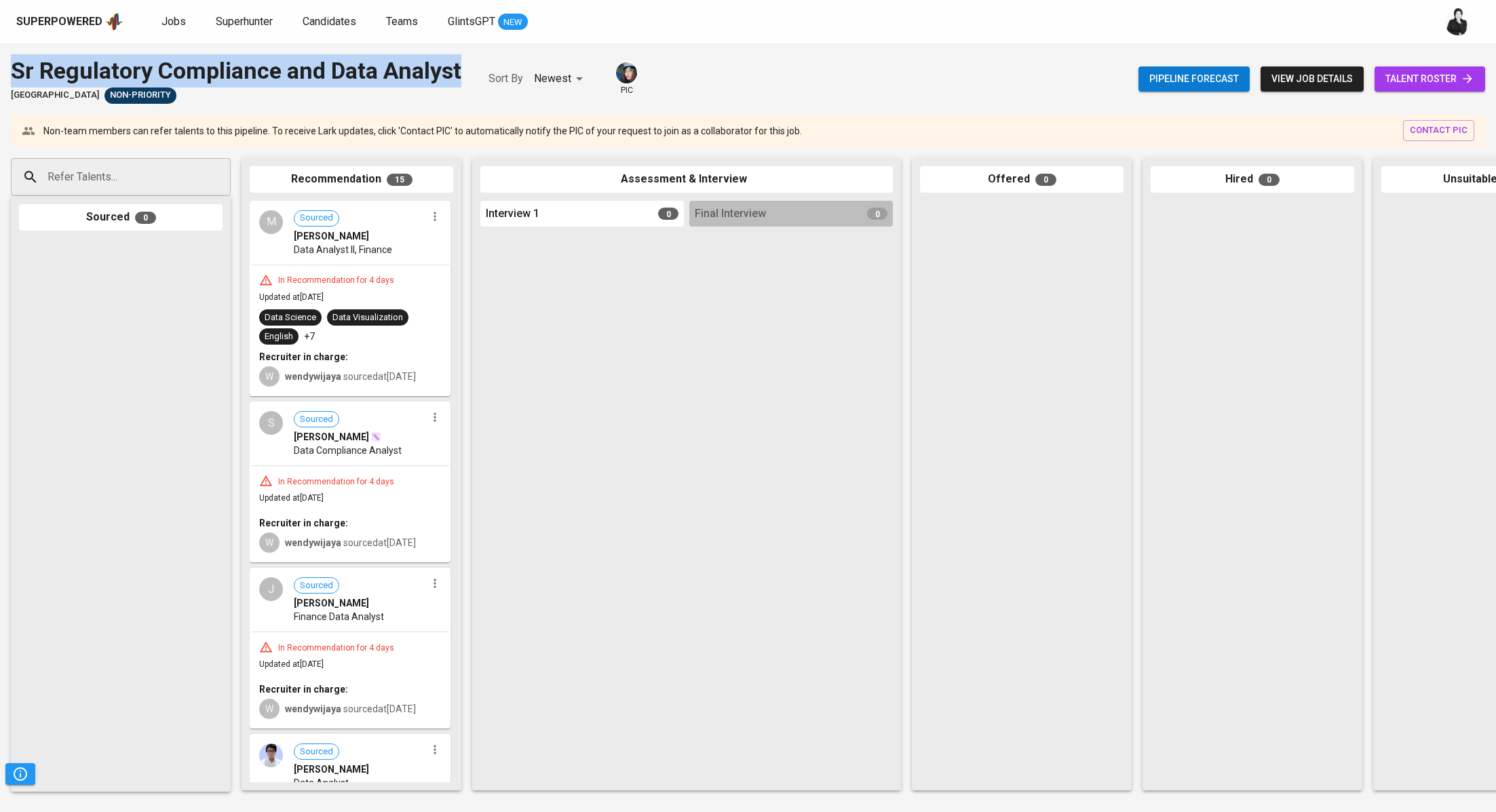
drag, startPoint x: 463, startPoint y: 70, endPoint x: 0, endPoint y: 72, distance: 463.0
click at [0, 72] on div "Sr Regulatory Compliance and Data Analyst Stamford American International Schoo…" at bounding box center [748, 79] width 1496 height 49
copy div "Sr Regulatory Compliance and Data Analyst"
